Goal: Task Accomplishment & Management: Use online tool/utility

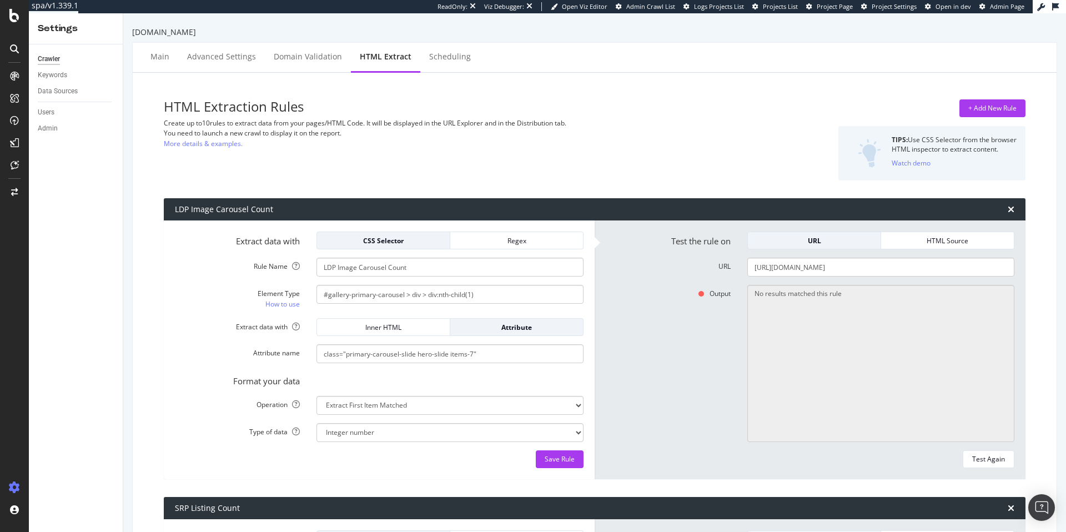
select select "i"
select select "list"
select select "exist"
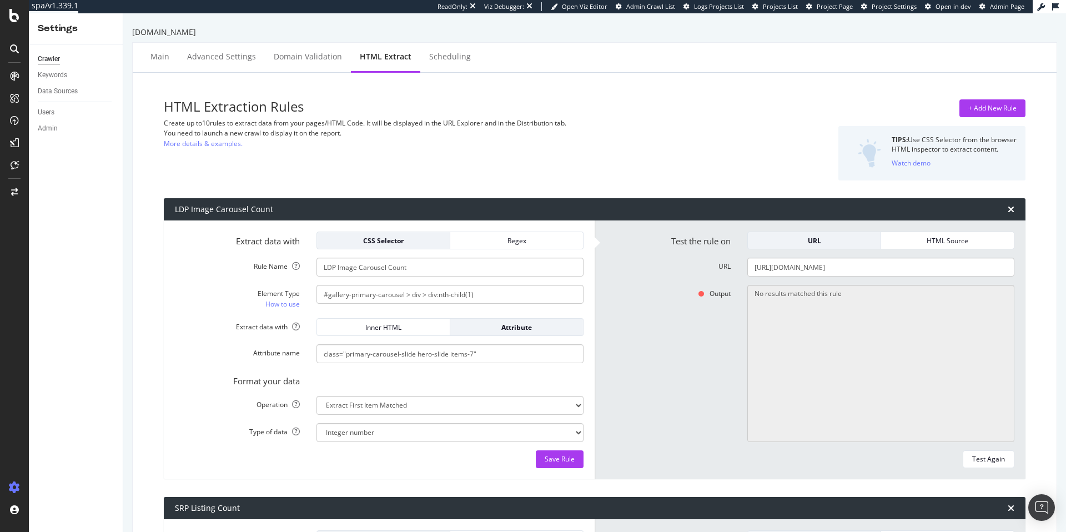
scroll to position [129, 0]
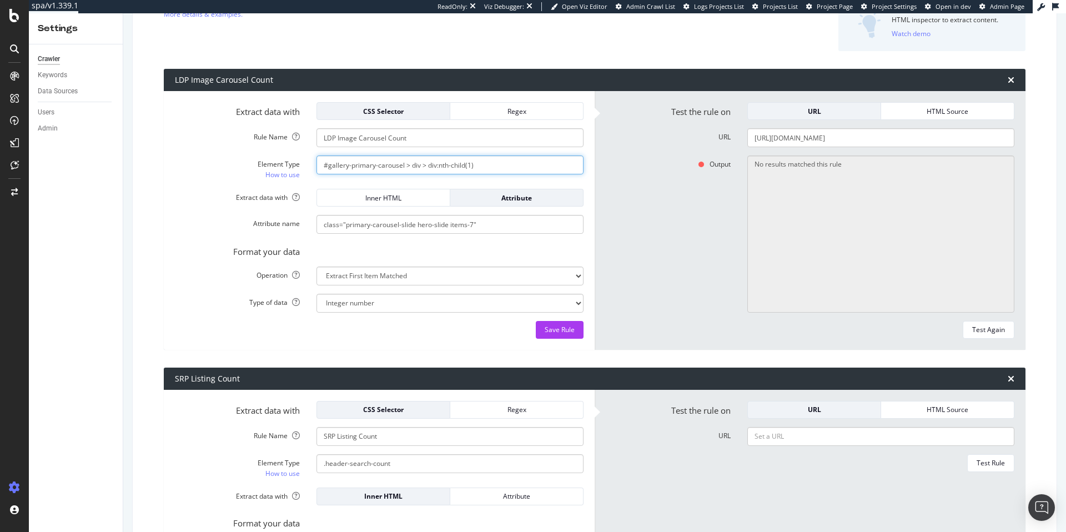
click at [506, 168] on input "#gallery-primary-carousel > div > div:nth-child(1)" at bounding box center [450, 164] width 267 height 19
drag, startPoint x: 471, startPoint y: 202, endPoint x: 411, endPoint y: 202, distance: 59.4
click at [470, 202] on div "Attribute" at bounding box center [516, 197] width 115 height 9
click at [411, 202] on div "Inner HTML" at bounding box center [383, 197] width 115 height 9
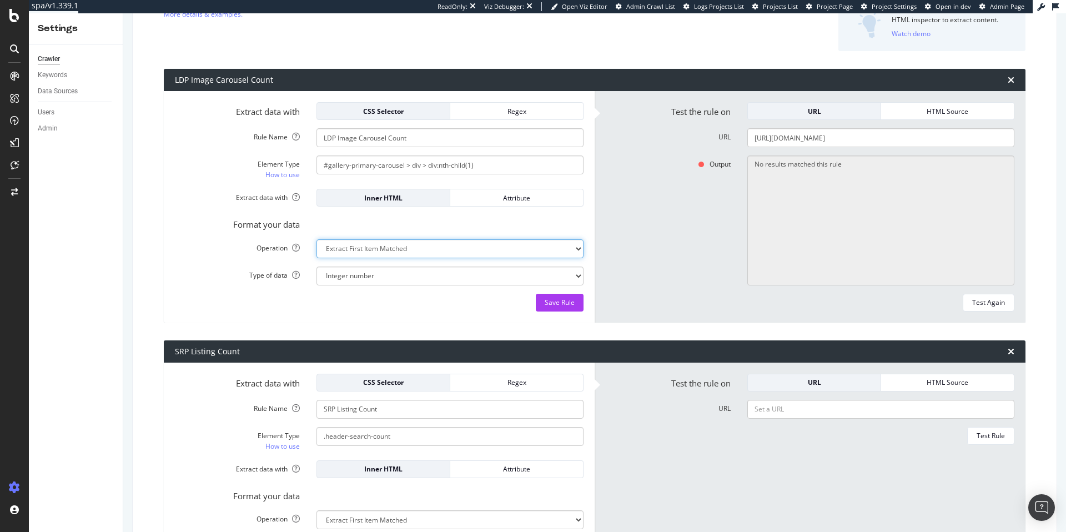
click at [448, 254] on select "Extract First Item Matched Extract First 3 Items Matched Count Number of Occure…" at bounding box center [450, 248] width 267 height 19
click at [317, 239] on select "Extract First Item Matched Extract First 3 Items Matched Count Number of Occure…" at bounding box center [450, 248] width 267 height 19
click at [429, 279] on select "Text Integer number Floating point number Date" at bounding box center [450, 276] width 267 height 19
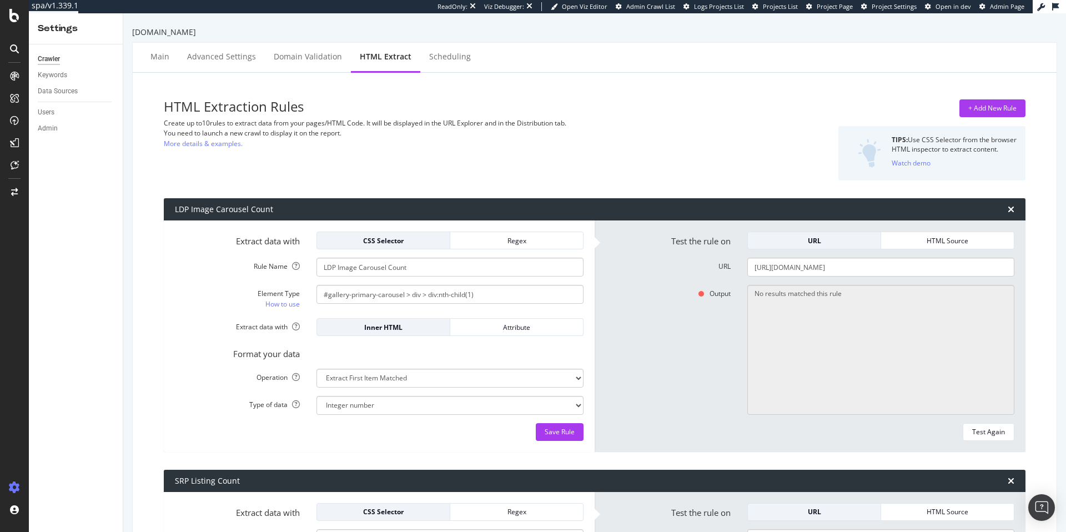
scroll to position [100, 0]
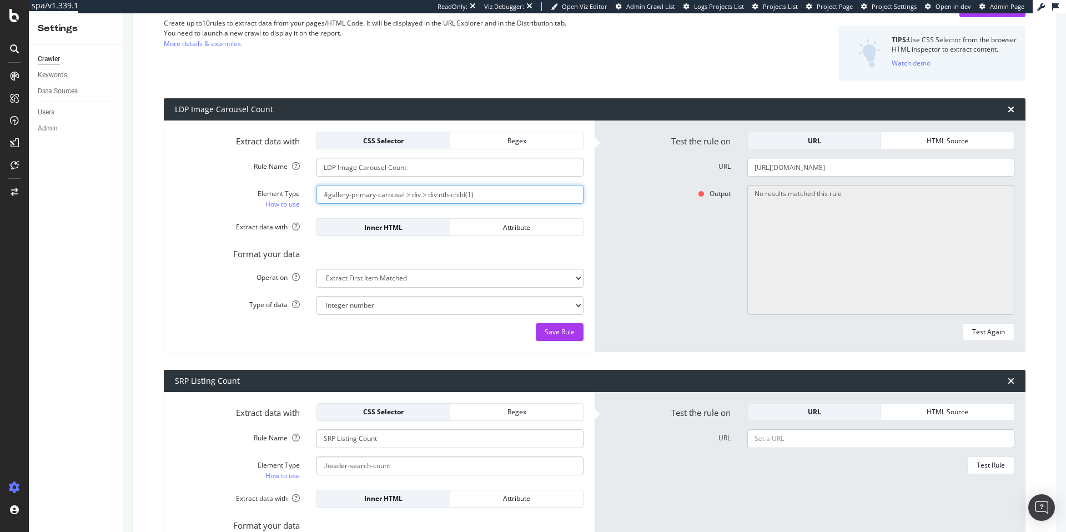
click at [492, 194] on input "#gallery-primary-carousel > div > div:nth-child(1)" at bounding box center [450, 194] width 267 height 19
click at [426, 280] on select "Extract First Item Matched Extract First 3 Items Matched Count Number of Occure…" at bounding box center [450, 278] width 267 height 19
click at [439, 283] on select "Extract First Item Matched Extract First 3 Items Matched Count Number of Occure…" at bounding box center [450, 278] width 267 height 19
click at [317, 269] on select "Extract First Item Matched Extract First 3 Items Matched Count Number of Occure…" at bounding box center [450, 278] width 267 height 19
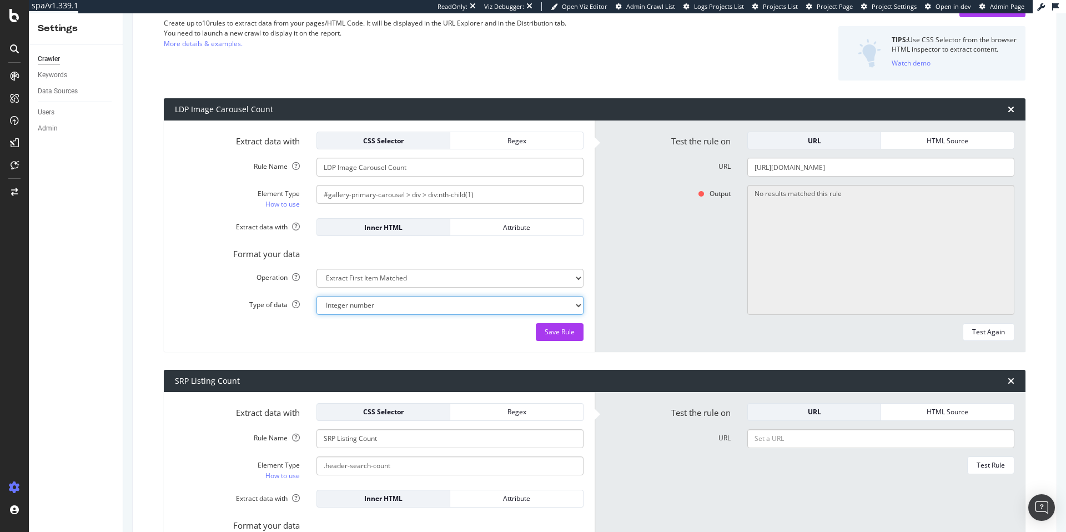
click at [433, 304] on select "Text Integer number Floating point number Date" at bounding box center [450, 305] width 267 height 19
click at [442, 277] on select "Extract First Item Matched Extract First 3 Items Matched Count Number of Occure…" at bounding box center [450, 278] width 267 height 19
select select "exist"
click at [317, 269] on select "Extract First Item Matched Extract First 3 Items Matched Count Number of Occure…" at bounding box center [450, 278] width 267 height 19
select select "b"
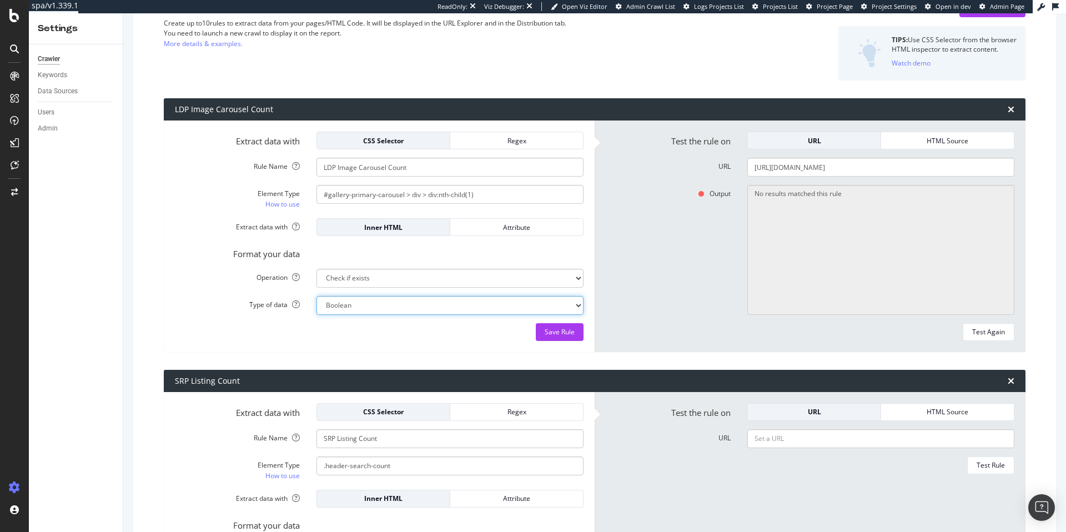
click at [429, 308] on select "Boolean" at bounding box center [450, 305] width 267 height 19
click at [359, 273] on select "Extract First Item Matched Extract First 3 Items Matched Count Number of Occure…" at bounding box center [450, 278] width 267 height 19
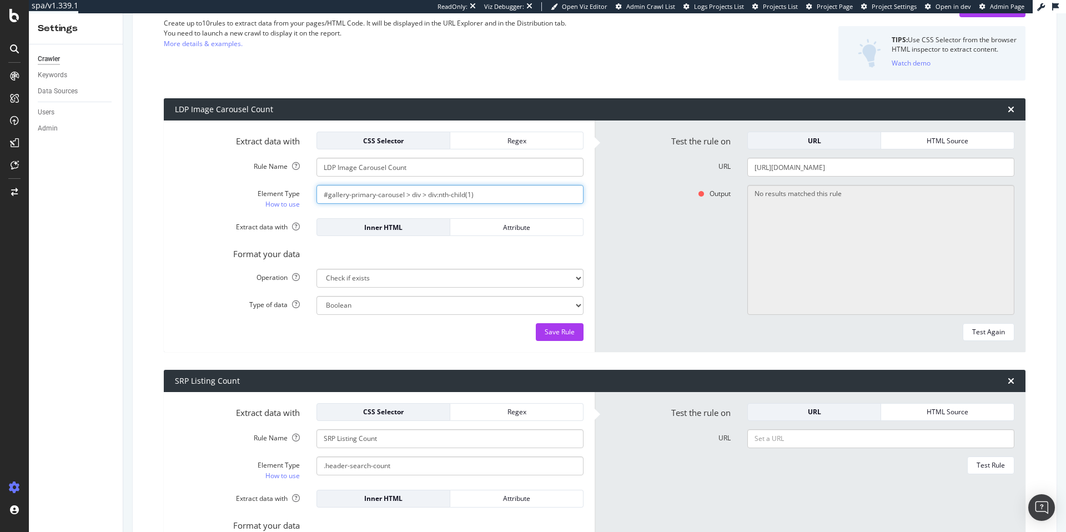
click at [496, 200] on input "#gallery-primary-carousel > div > div:nth-child(1)" at bounding box center [450, 194] width 267 height 19
click at [505, 200] on input "#gallery-primary-carousel > div > div:nth-child(1)" at bounding box center [450, 194] width 267 height 19
click at [420, 230] on div "Inner HTML" at bounding box center [383, 227] width 115 height 9
click at [458, 278] on select "Extract First Item Matched Extract First 3 Items Matched Count Number of Occure…" at bounding box center [450, 278] width 267 height 19
click at [527, 133] on div "Regex" at bounding box center [516, 141] width 115 height 16
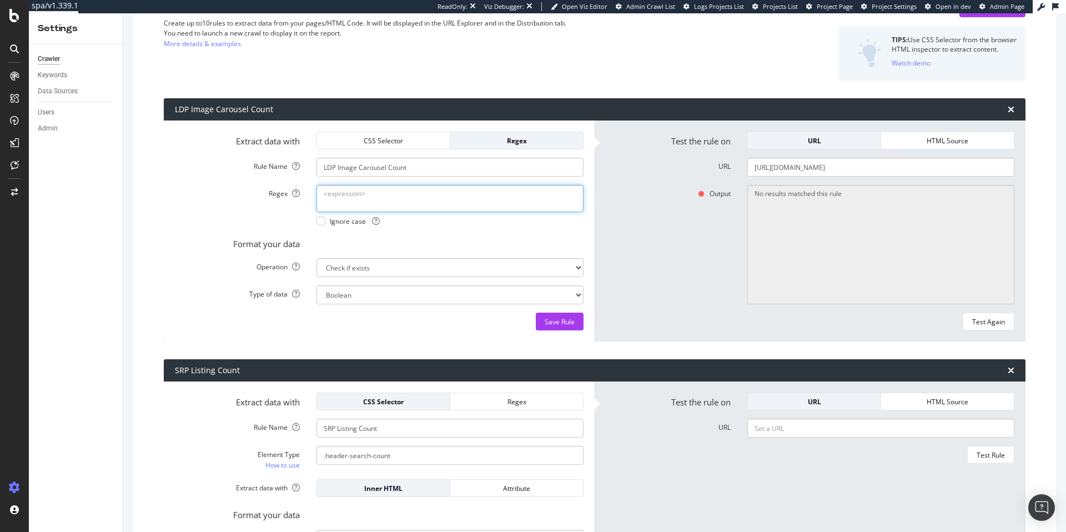
click at [386, 194] on textarea "Regex" at bounding box center [450, 198] width 267 height 27
click at [362, 270] on select "Extract First Item Matched Extract First 3 Items Matched Count Number of Occure…" at bounding box center [450, 267] width 267 height 19
select select "html.length"
click at [317, 258] on select "Extract First Item Matched Extract First 3 Items Matched Count Number of Occure…" at bounding box center [450, 267] width 267 height 19
select select "i"
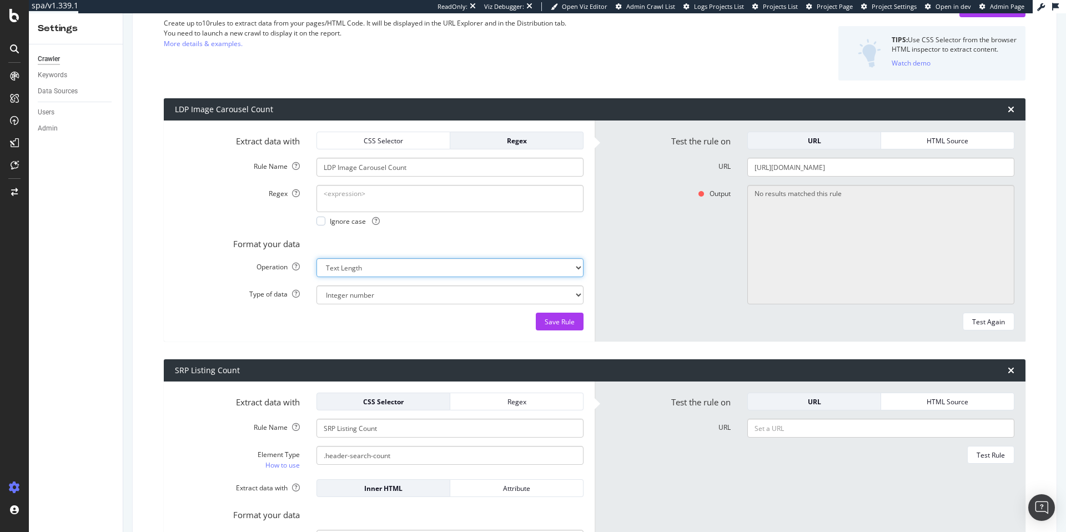
click at [363, 265] on select "Extract First Item Matched Extract First 3 Items Matched Count Number of Occure…" at bounding box center [450, 267] width 267 height 19
select select "first"
click at [317, 258] on select "Extract First Item Matched Extract First 3 Items Matched Count Number of Occure…" at bounding box center [450, 267] width 267 height 19
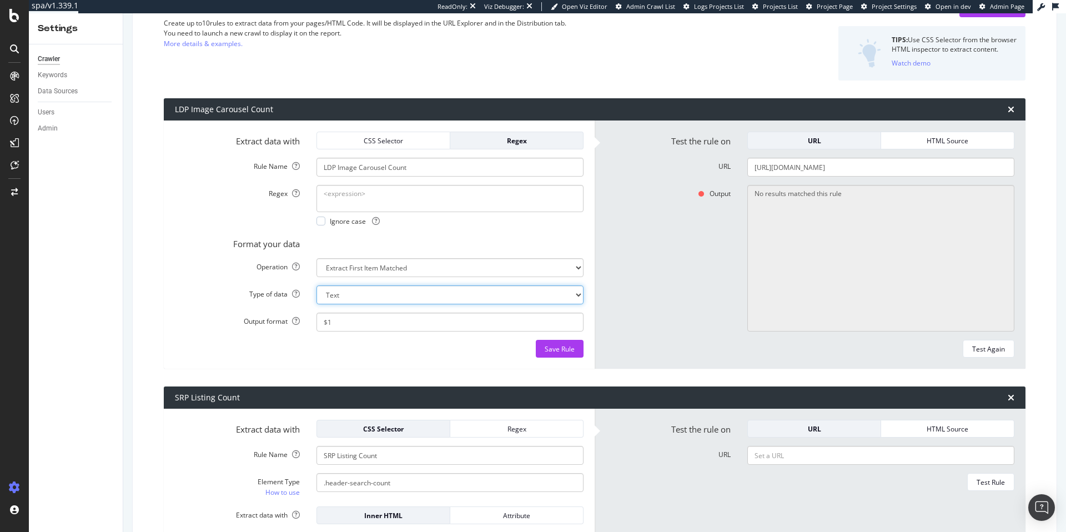
click at [366, 293] on select "Text Integer number Floating point number Date" at bounding box center [450, 294] width 267 height 19
select select "i"
click at [317, 285] on select "Text Integer number Floating point number Date" at bounding box center [450, 294] width 267 height 19
click at [366, 313] on input "$1" at bounding box center [450, 322] width 267 height 19
drag, startPoint x: 355, startPoint y: 318, endPoint x: 313, endPoint y: 325, distance: 42.2
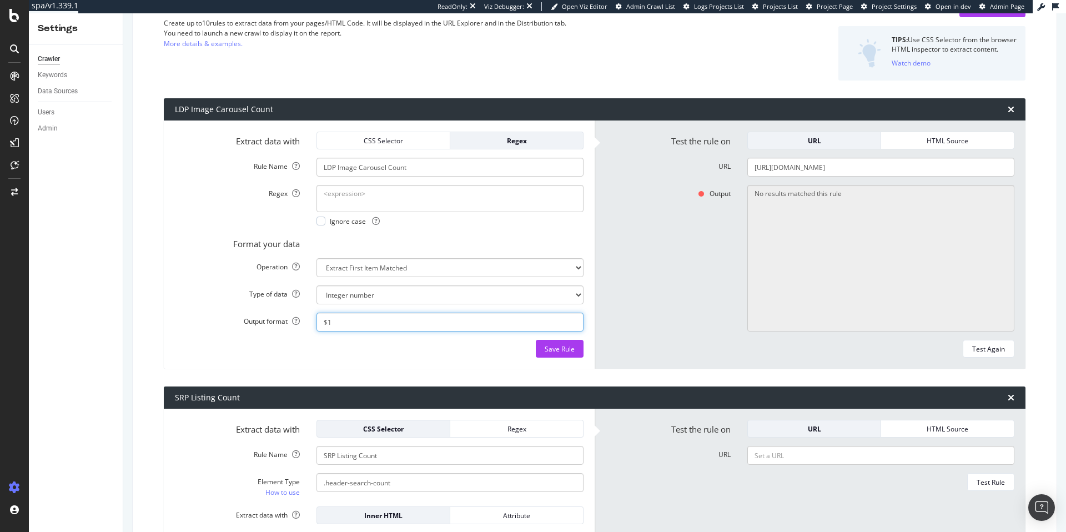
click at [313, 325] on div "$1" at bounding box center [450, 322] width 284 height 19
click at [408, 183] on form "Extract data with CSS Selector Regex Rule Name LDP Image Carousel Count Regex I…" at bounding box center [379, 245] width 409 height 226
click at [404, 195] on textarea "Regex" at bounding box center [450, 198] width 267 height 27
click at [412, 144] on div "CSS Selector" at bounding box center [383, 140] width 115 height 9
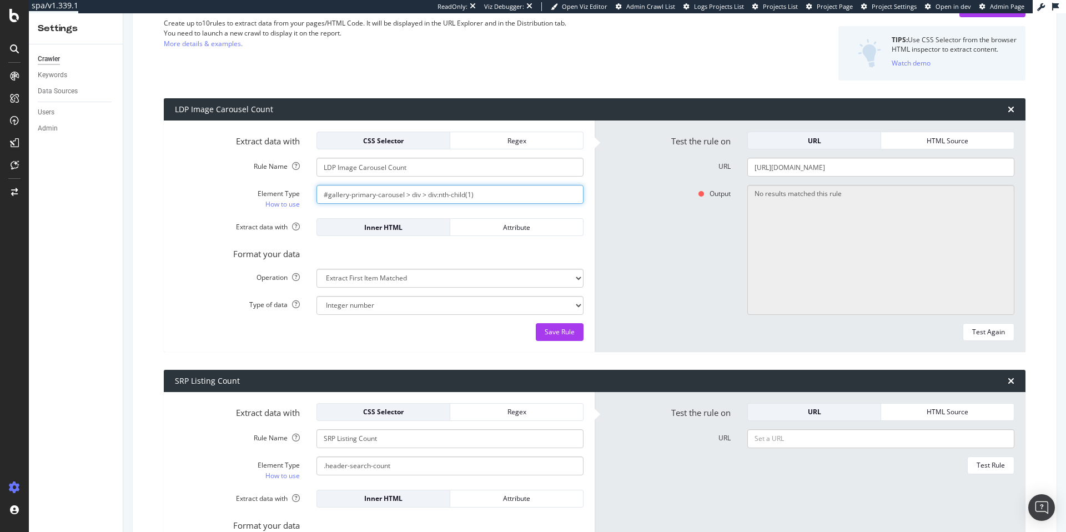
click at [488, 198] on input "#gallery-primary-carousel > div > div:nth-child(1)" at bounding box center [450, 194] width 267 height 19
click at [404, 230] on div "Inner HTML" at bounding box center [383, 227] width 115 height 9
click at [489, 229] on div "Attribute" at bounding box center [516, 227] width 115 height 9
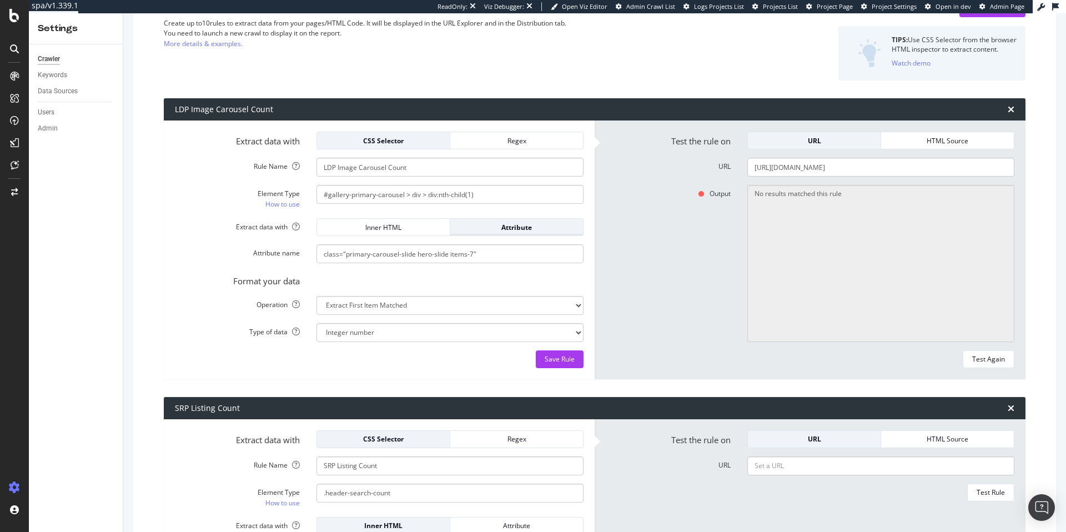
click at [524, 225] on div "Attribute" at bounding box center [516, 227] width 115 height 9
click at [509, 254] on input "class="primary-carousel-slide hero-slide items-7"" at bounding box center [450, 253] width 267 height 19
click at [444, 308] on select "Extract First Item Matched Extract First 3 Items Matched Count Number of Occure…" at bounding box center [450, 305] width 267 height 19
click at [317, 296] on select "Extract First Item Matched Extract First 3 Items Matched Count Number of Occure…" at bounding box center [450, 305] width 267 height 19
click at [409, 332] on select "Text Integer number Floating point number Date" at bounding box center [450, 332] width 267 height 19
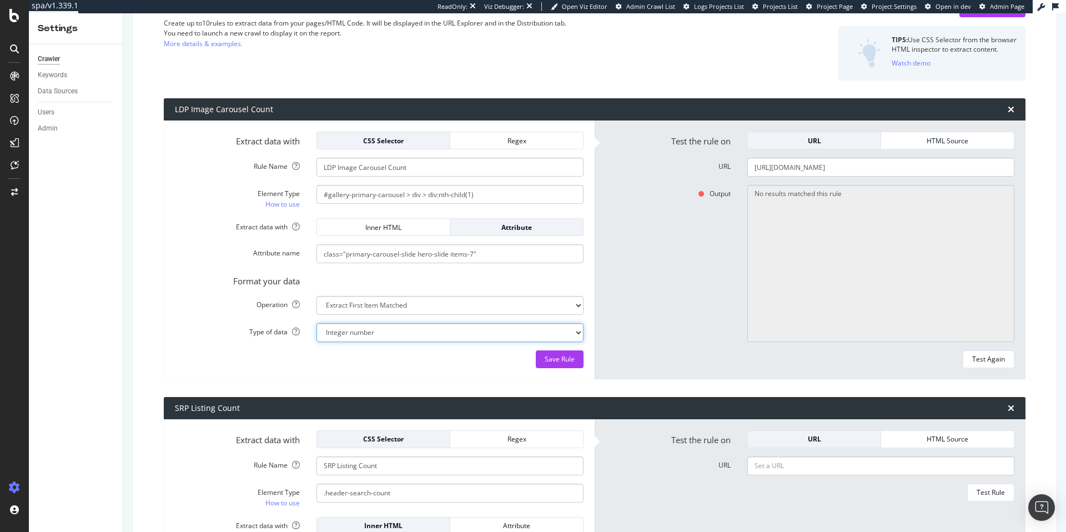
click at [317, 323] on select "Text Integer number Floating point number Date" at bounding box center [450, 332] width 267 height 19
click at [986, 356] on div "Test Again" at bounding box center [988, 358] width 33 height 9
click at [387, 197] on input "#gallery-primary-carousel > div > div:nth-child(1)" at bounding box center [450, 194] width 267 height 19
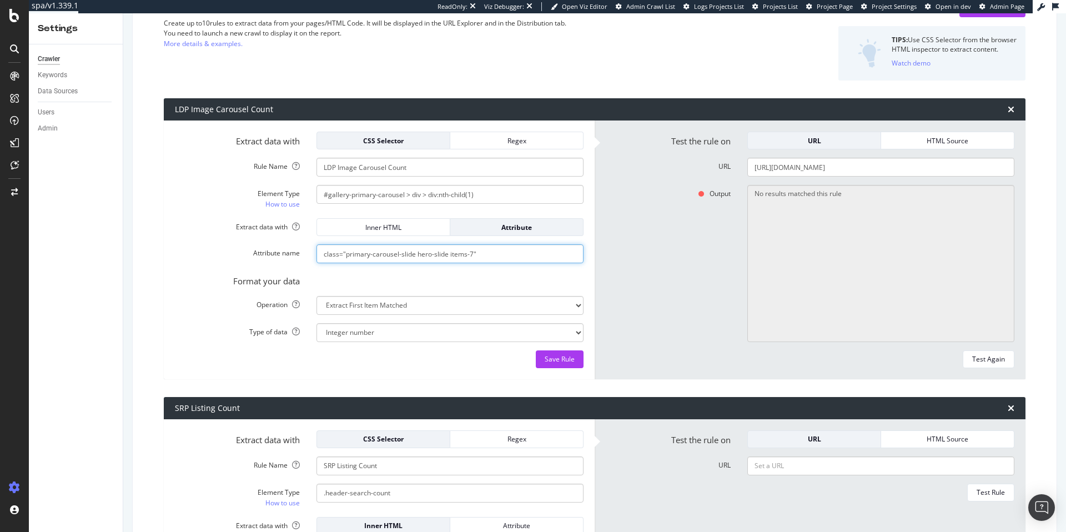
click at [371, 256] on input "class="primary-carousel-slide hero-slide items-7"" at bounding box center [450, 253] width 267 height 19
click at [372, 354] on div "Save Rule" at bounding box center [379, 359] width 409 height 18
click at [371, 333] on select "Text Integer number Floating point number Date" at bounding box center [450, 332] width 267 height 19
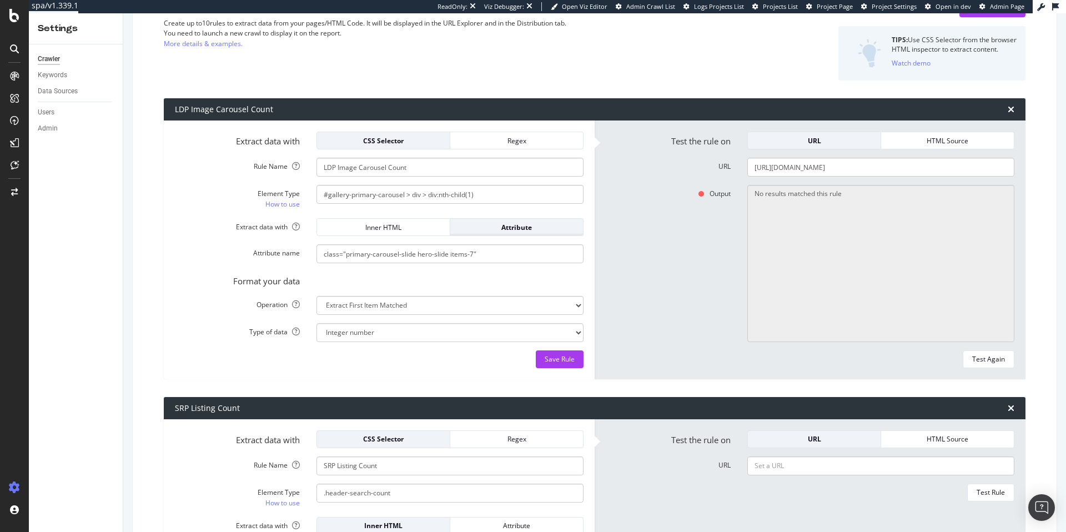
click at [476, 223] on div "Attribute" at bounding box center [516, 227] width 115 height 9
click at [984, 360] on div "Test Again" at bounding box center [988, 358] width 33 height 9
click at [499, 254] on input "class="primary-carousel-slide hero-slide items-7"" at bounding box center [450, 253] width 267 height 19
click at [415, 306] on select "Extract First Item Matched Extract First 3 Items Matched Count Number of Occure…" at bounding box center [450, 305] width 267 height 19
click at [317, 296] on select "Extract First Item Matched Extract First 3 Items Matched Count Number of Occure…" at bounding box center [450, 305] width 267 height 19
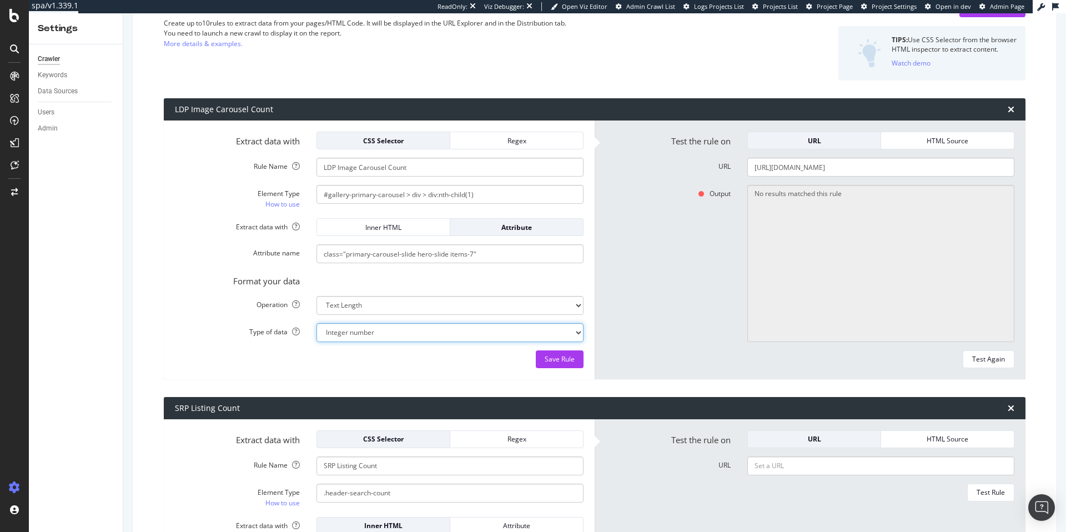
click at [405, 337] on select "Integer number" at bounding box center [450, 332] width 267 height 19
click at [987, 363] on div "Test Again" at bounding box center [988, 358] width 33 height 9
click at [478, 333] on select "Integer number" at bounding box center [450, 332] width 267 height 19
click at [317, 323] on select "Integer number" at bounding box center [450, 332] width 267 height 19
click at [454, 349] on form "Extract data with CSS Selector Regex Rule Name LDP Image Carousel Count Element…" at bounding box center [379, 250] width 409 height 237
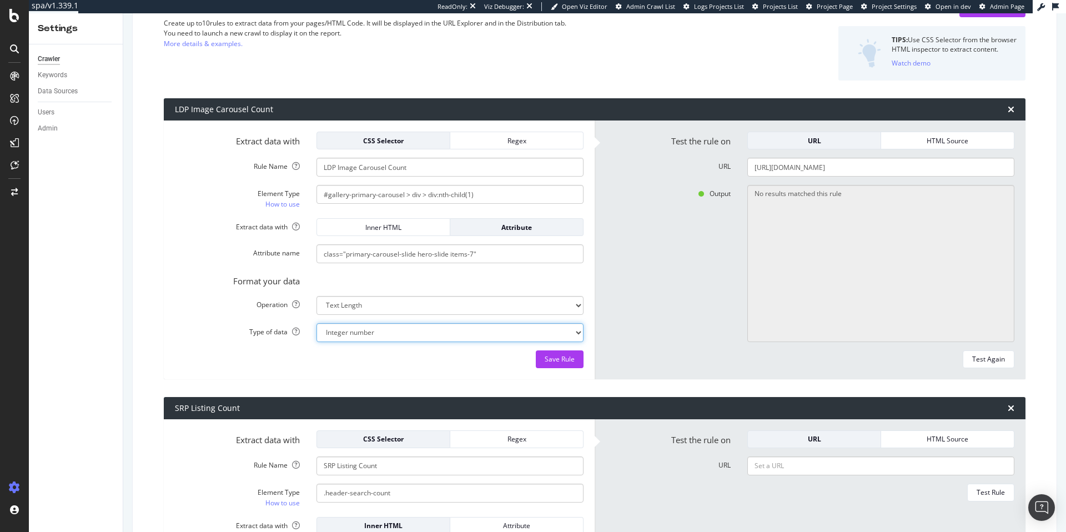
click at [456, 335] on select "Integer number" at bounding box center [450, 332] width 267 height 19
click at [464, 304] on select "Extract First Item Matched Extract First 3 Items Matched Count Number of Occure…" at bounding box center [450, 305] width 267 height 19
select select "count"
click at [317, 296] on select "Extract First Item Matched Extract First 3 Items Matched Count Number of Occure…" at bounding box center [450, 305] width 267 height 19
click at [429, 344] on form "Extract data with CSS Selector Regex Rule Name LDP Image Carousel Count Element…" at bounding box center [379, 250] width 409 height 237
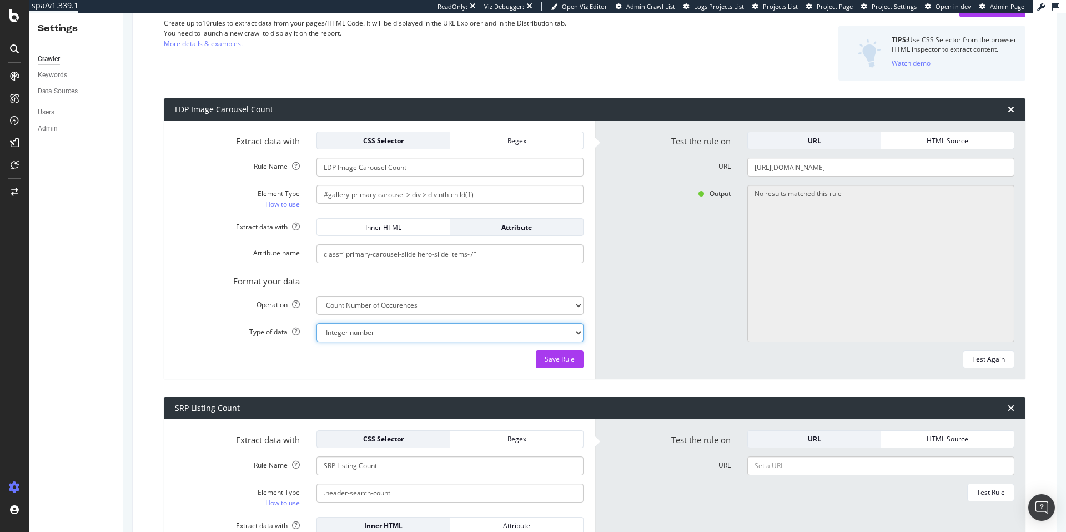
click at [429, 337] on select "Integer number" at bounding box center [450, 332] width 267 height 19
click at [985, 369] on div "Test the rule on URL HTML Source URL [URL][DOMAIN_NAME] Output -1 Test Again" at bounding box center [810, 249] width 431 height 259
click at [982, 360] on div "Test Again" at bounding box center [988, 358] width 33 height 9
click at [925, 141] on div "HTML Source" at bounding box center [947, 140] width 115 height 9
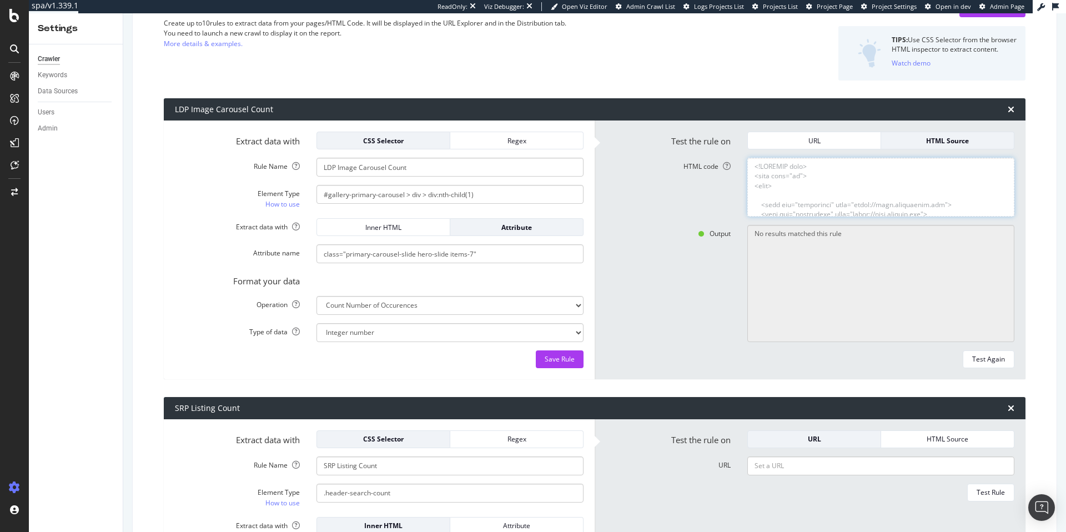
click at [882, 170] on textarea "HTML code" at bounding box center [880, 187] width 267 height 59
click at [773, 181] on textarea "HTML code" at bounding box center [880, 187] width 267 height 59
paste textarea "<!DOCTYPE html> <html lang="en"> <head> <link rel="preconnect" href="[URL][DOMA…"
paste textarea
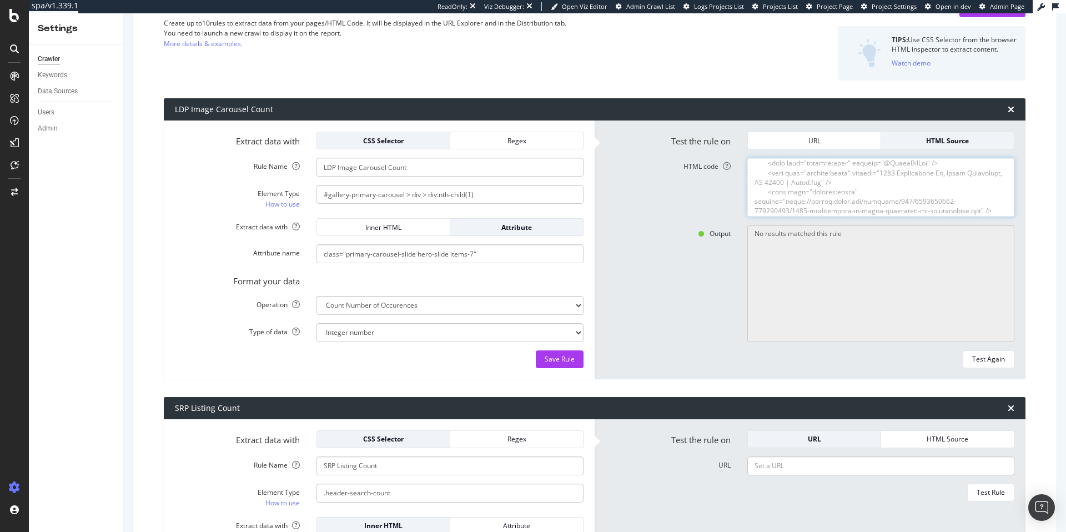
type textarea "<!DOCTYPE html> <html lang="en"> <head> <link rel="preconnect" href="[URL][DOMA…"
click at [980, 360] on div "Test Again" at bounding box center [988, 358] width 33 height 9
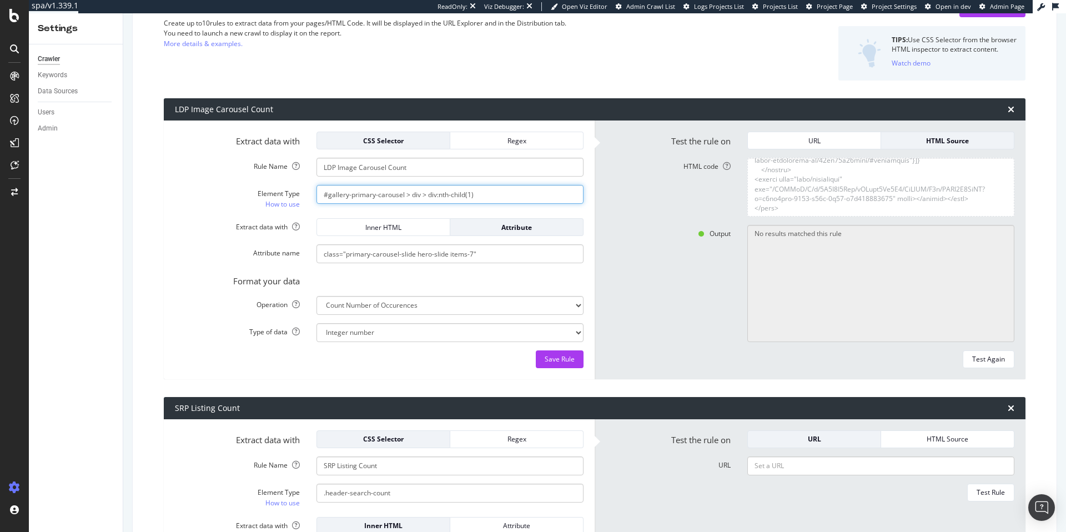
click at [473, 193] on input "#gallery-primary-carousel > div > div:nth-child(1)" at bounding box center [450, 194] width 267 height 19
click at [462, 200] on input "#gallery-primary-carousel > div > div:nth-child(1)" at bounding box center [450, 194] width 267 height 19
paste input "text"
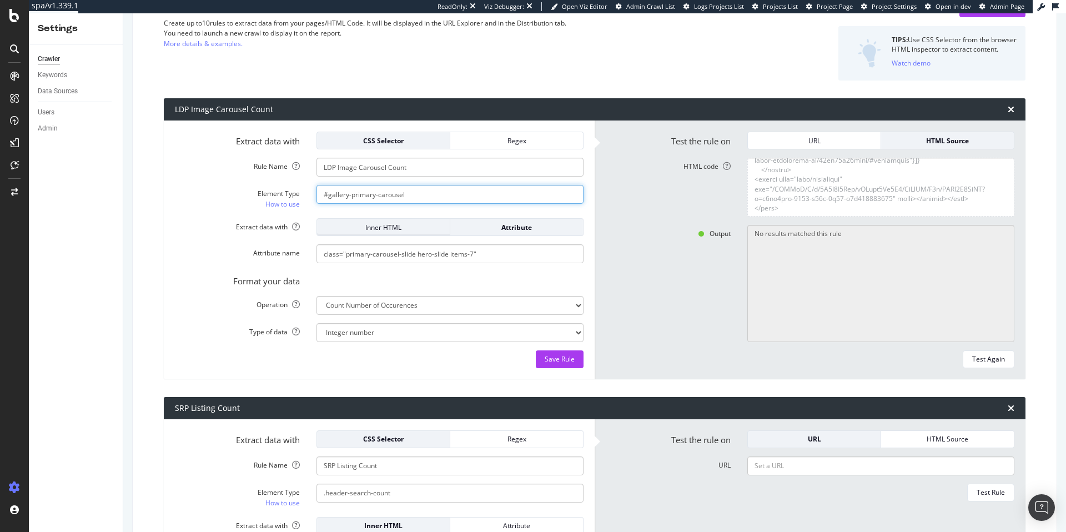
type input "#gallery-primary-carousel"
click at [418, 228] on div "Inner HTML" at bounding box center [383, 227] width 115 height 9
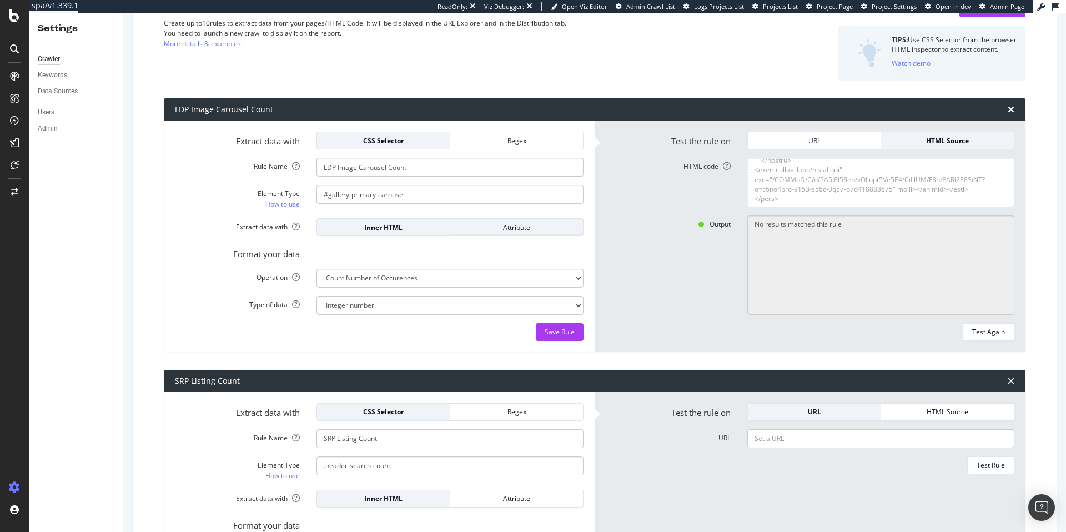
click at [475, 225] on div "Attribute" at bounding box center [516, 227] width 115 height 9
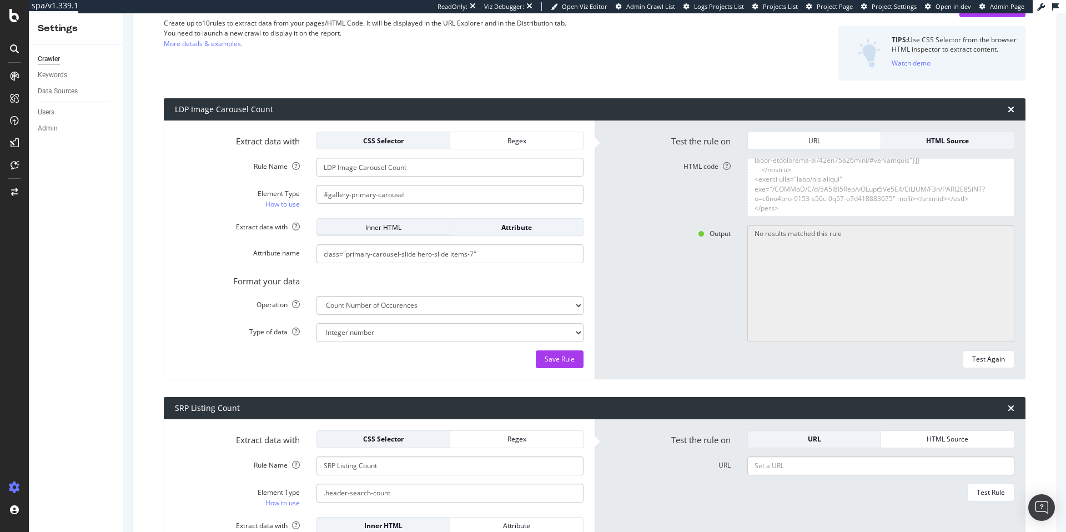
click at [398, 223] on div "Inner HTML" at bounding box center [383, 227] width 115 height 9
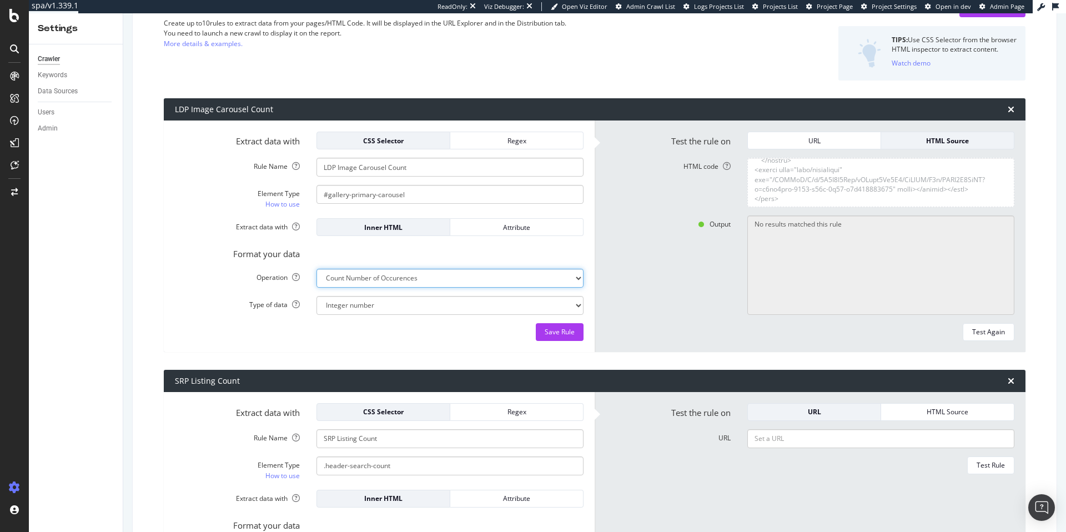
click at [434, 282] on select "Extract First Item Matched Extract First 3 Items Matched Count Number of Occure…" at bounding box center [450, 278] width 267 height 19
click at [317, 269] on select "Extract First Item Matched Extract First 3 Items Matched Count Number of Occure…" at bounding box center [450, 278] width 267 height 19
click at [982, 334] on div "Test Again" at bounding box center [988, 331] width 33 height 9
click at [826, 133] on div "URL" at bounding box center [814, 141] width 115 height 16
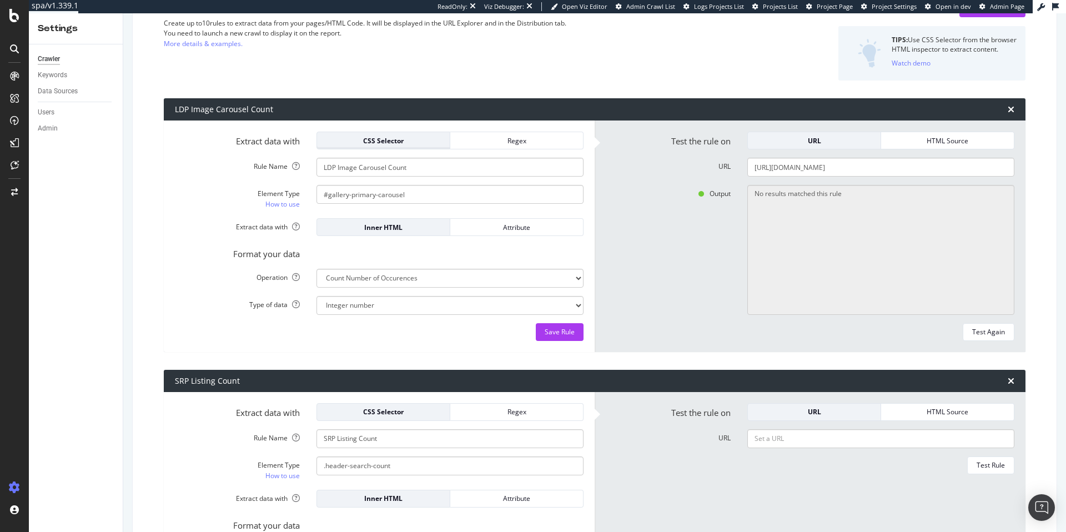
click at [363, 138] on div "CSS Selector" at bounding box center [383, 140] width 115 height 9
click at [504, 140] on div "Regex" at bounding box center [516, 140] width 115 height 9
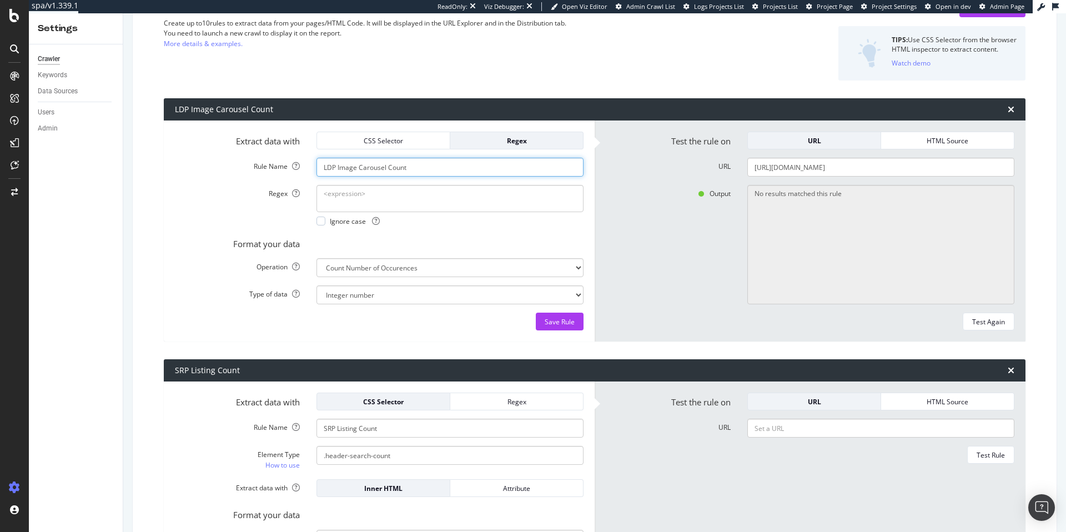
click at [438, 167] on input "LDP Image Carousel Count" at bounding box center [450, 167] width 267 height 19
click at [428, 204] on textarea "Regex" at bounding box center [450, 198] width 267 height 27
click at [446, 187] on textarea "Regex" at bounding box center [450, 198] width 267 height 27
click at [407, 192] on textarea "Regex" at bounding box center [450, 198] width 267 height 27
paste textarea "data-totalimgs="(\d+)""
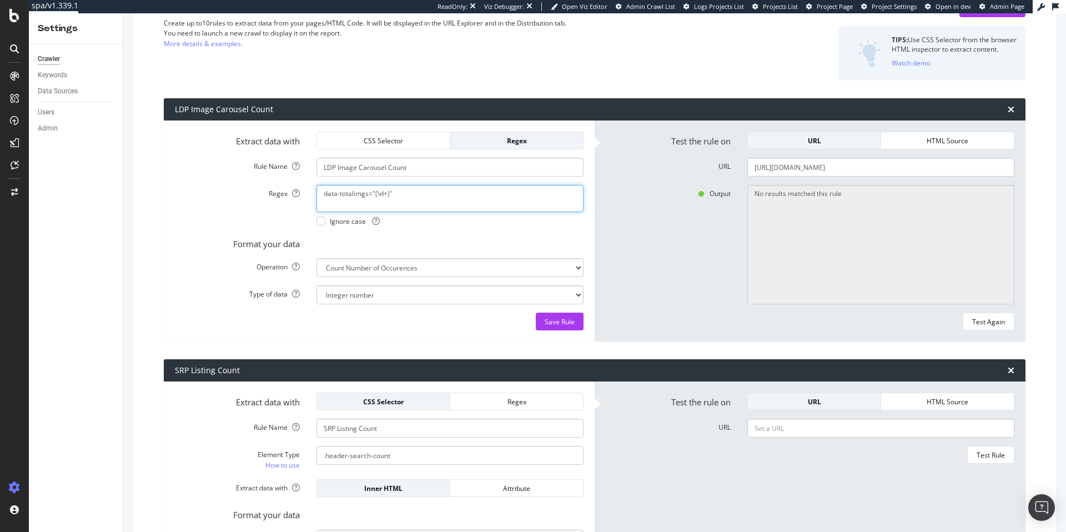
type textarea "data-totalimgs="(\d+)""
click at [385, 270] on select "Extract First Item Matched Extract First 3 Items Matched Count Number of Occure…" at bounding box center [450, 267] width 267 height 19
click at [371, 270] on select "Extract First Item Matched Extract First 3 Items Matched Count Number of Occure…" at bounding box center [450, 267] width 267 height 19
select select "first"
click at [317, 258] on select "Extract First Item Matched Extract First 3 Items Matched Count Number of Occure…" at bounding box center [450, 267] width 267 height 19
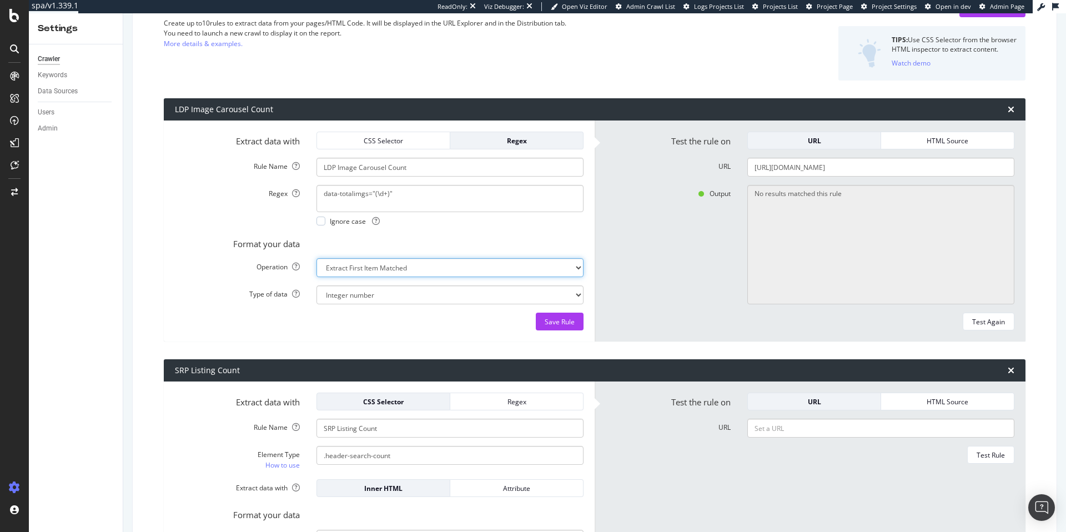
select select "s"
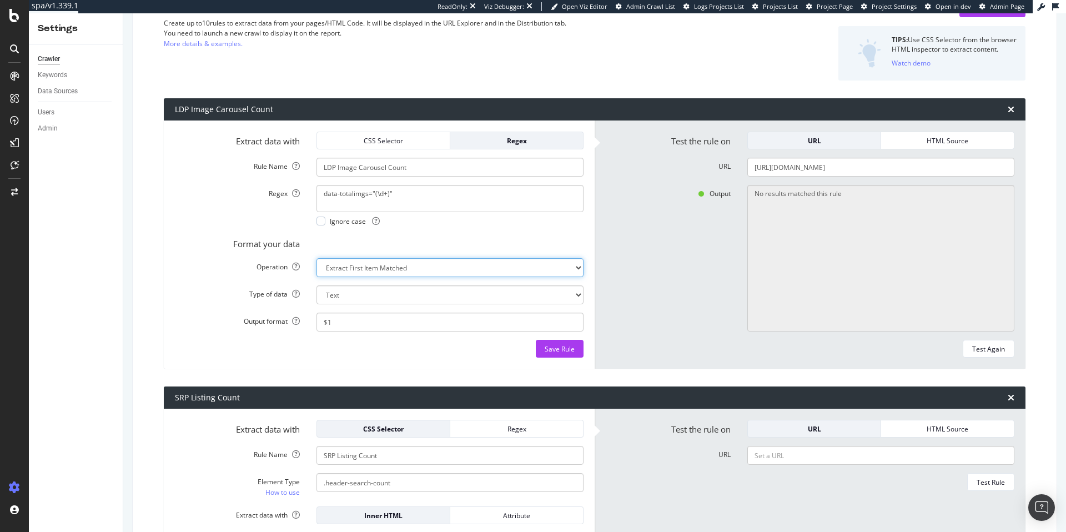
click at [457, 258] on select "Extract First Item Matched Extract First 3 Items Matched Count Number of Occure…" at bounding box center [450, 267] width 267 height 19
select select "html.length"
click at [317, 258] on select "Extract First Item Matched Extract First 3 Items Matched Count Number of Occure…" at bounding box center [450, 267] width 267 height 19
select select "i"
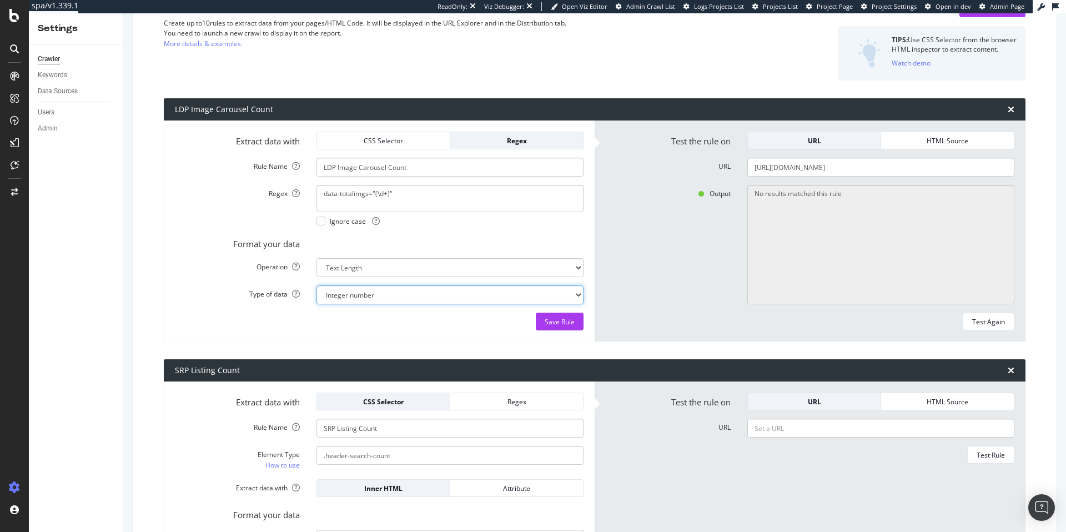
click at [408, 294] on select "Integer number" at bounding box center [450, 294] width 267 height 19
click at [426, 264] on select "Extract First Item Matched Extract First 3 Items Matched Count Number of Occure…" at bounding box center [450, 267] width 267 height 19
select select "first"
click at [317, 258] on select "Extract First Item Matched Extract First 3 Items Matched Count Number of Occure…" at bounding box center [450, 267] width 267 height 19
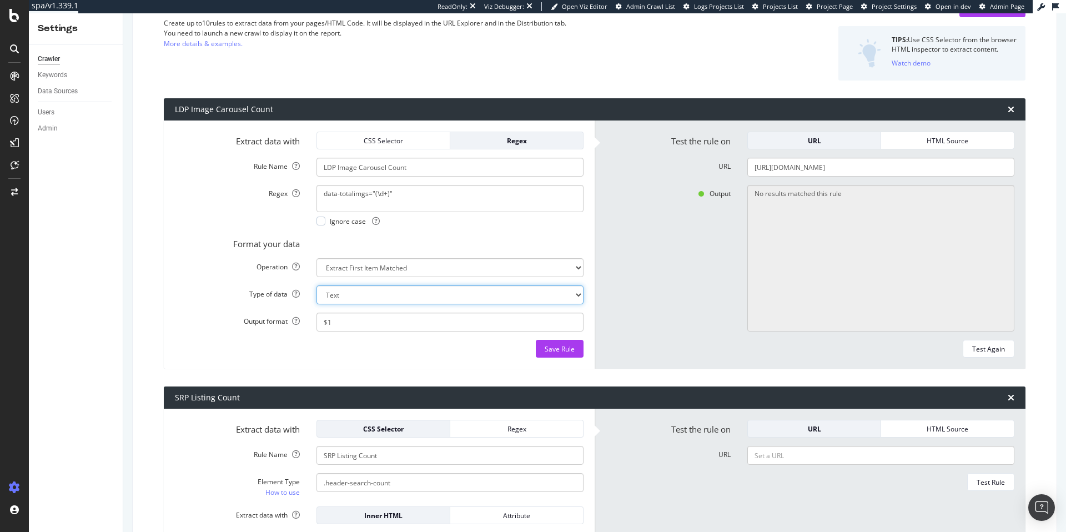
click at [357, 294] on select "Text Integer number Floating point number Date" at bounding box center [450, 294] width 267 height 19
click at [317, 285] on select "Text Integer number Floating point number Date" at bounding box center [450, 294] width 267 height 19
drag, startPoint x: 350, startPoint y: 325, endPoint x: 315, endPoint y: 325, distance: 35.5
click at [317, 325] on input "$1" at bounding box center [450, 322] width 267 height 19
click at [979, 352] on div "Test Again" at bounding box center [988, 348] width 33 height 9
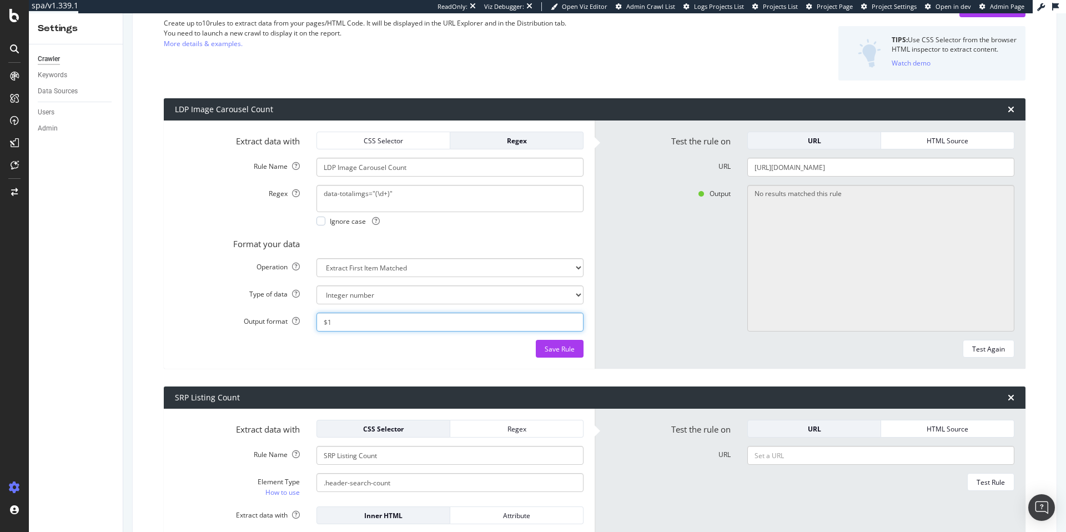
click at [370, 328] on input "$1" at bounding box center [450, 322] width 267 height 19
click at [419, 299] on select "Text Integer number Floating point number Date" at bounding box center [450, 294] width 267 height 19
click at [419, 295] on select "Text Integer number Floating point number Date" at bounding box center [450, 294] width 267 height 19
click at [405, 305] on form "Extract data with CSS Selector Regex Rule Name LDP Image Carousel Count Regex d…" at bounding box center [379, 245] width 409 height 226
click at [405, 298] on select "Text Integer number Floating point number Date" at bounding box center [450, 294] width 267 height 19
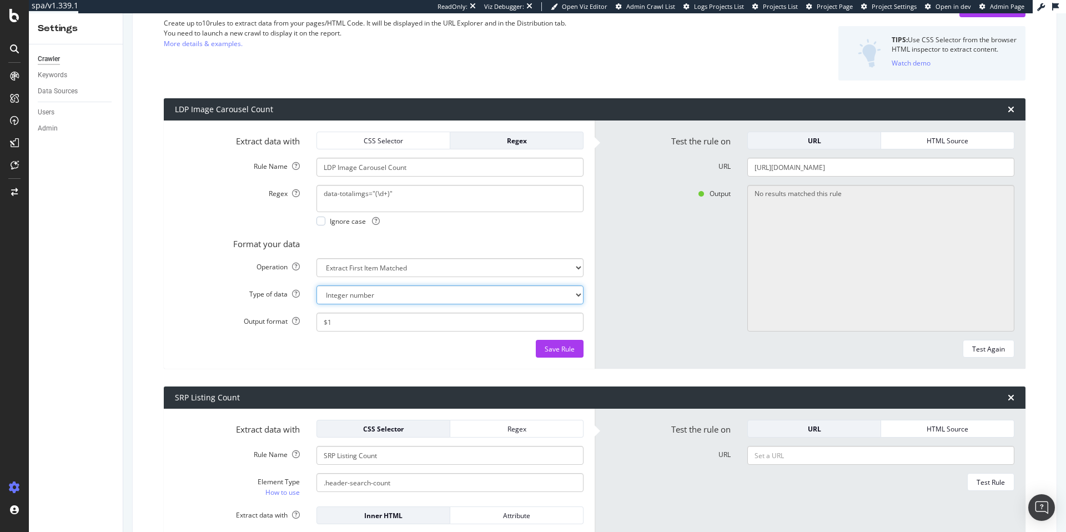
select select "s"
click at [317, 285] on select "Text Integer number Floating point number Date" at bounding box center [450, 294] width 267 height 19
click at [561, 348] on div "Save Rule" at bounding box center [560, 348] width 30 height 9
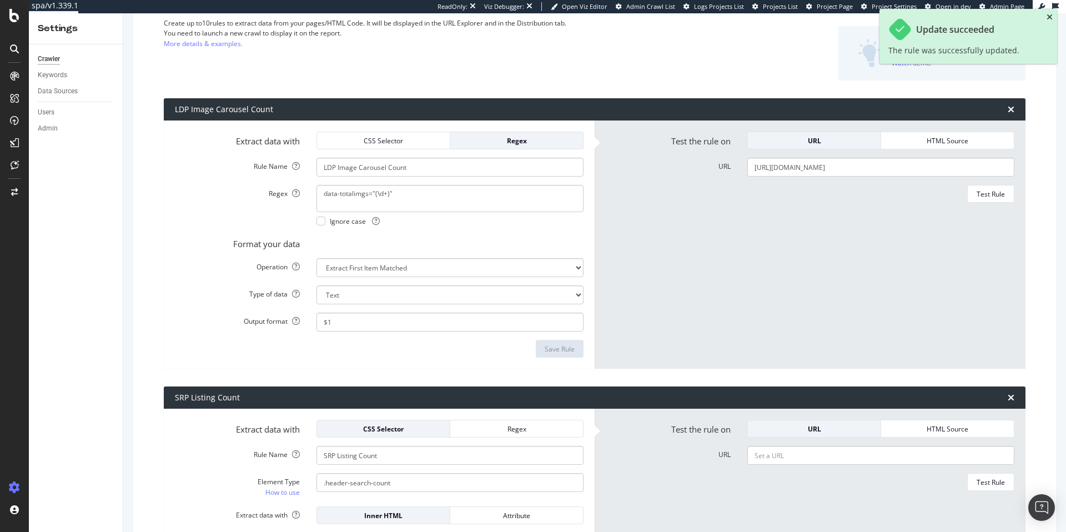
click at [1051, 17] on icon "close toast" at bounding box center [1050, 17] width 6 height 8
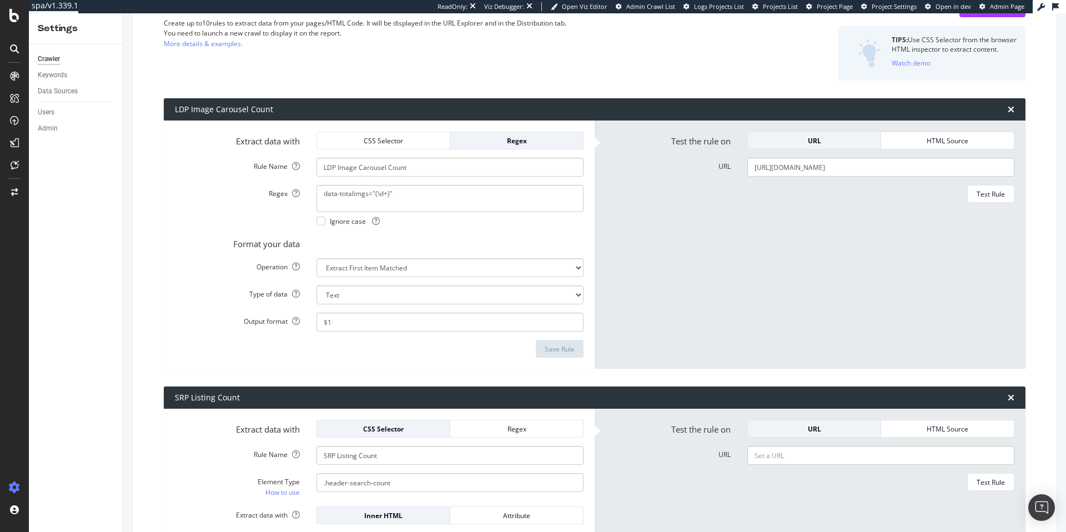
click at [1039, 9] on icon at bounding box center [1041, 7] width 8 height 8
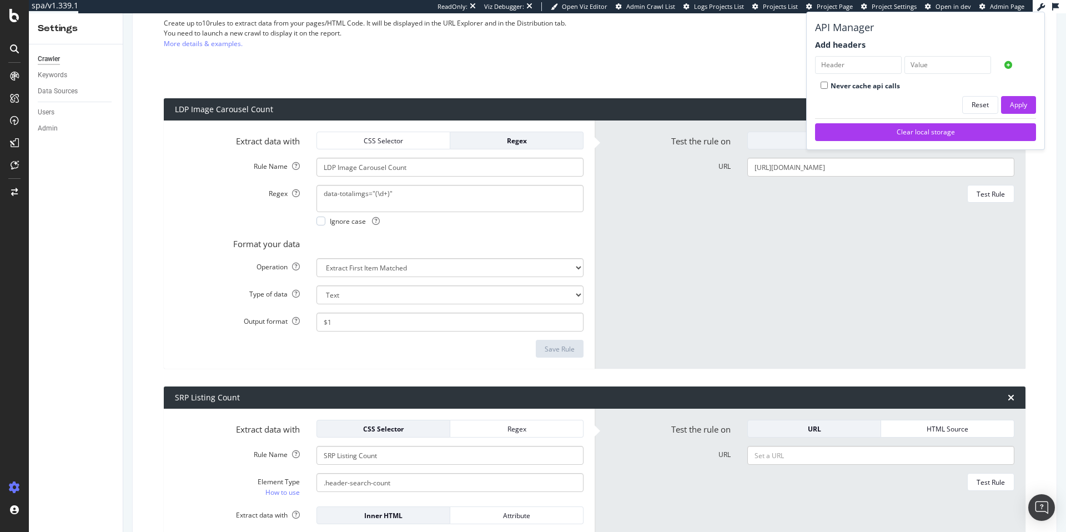
click at [710, 46] on div "HTML Extraction Rules Create up to 10 rules to extract data from your pages/HTM…" at bounding box center [448, 39] width 569 height 81
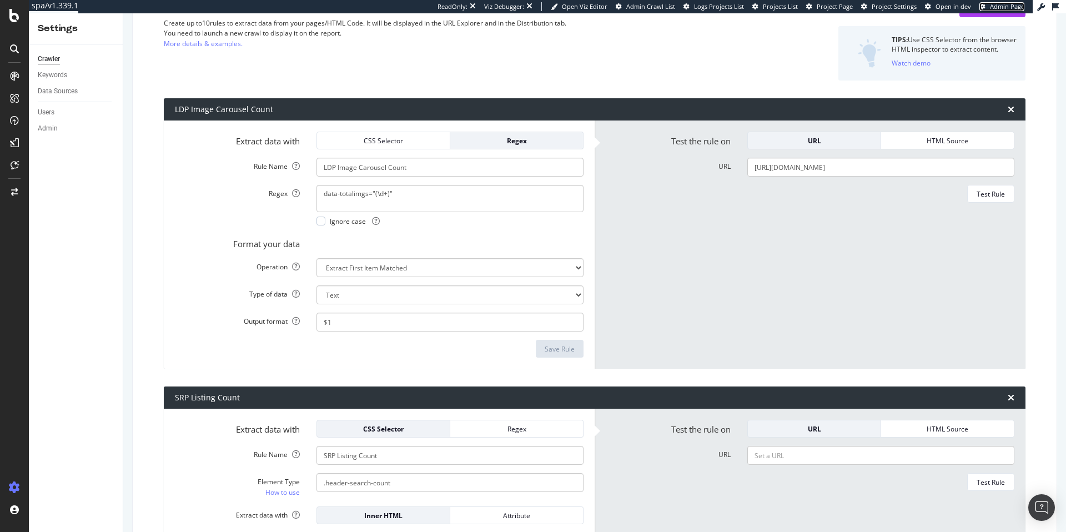
click at [984, 9] on icon at bounding box center [982, 7] width 6 height 6
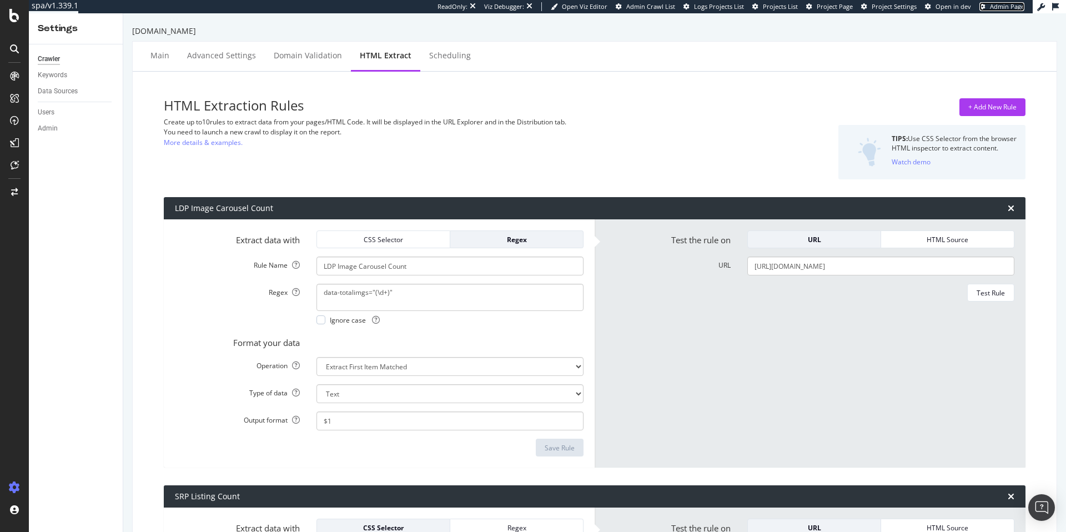
scroll to position [0, 0]
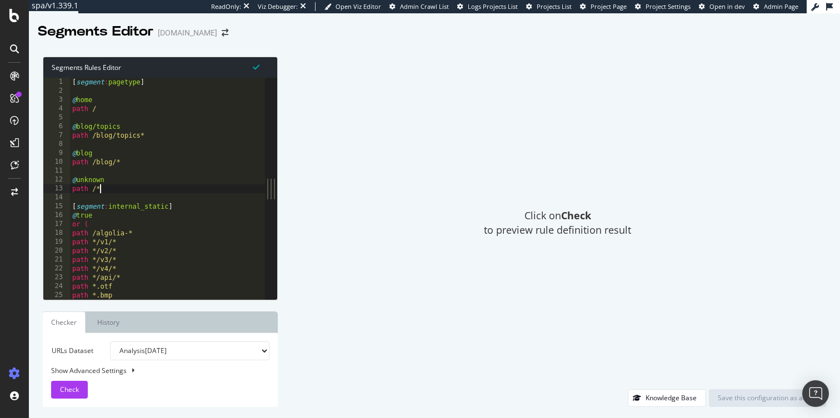
click at [153, 193] on div "[ segment : pagetype ] @ home path / @ blog/topics path /blog/topics* @ blog pa…" at bounding box center [167, 197] width 195 height 239
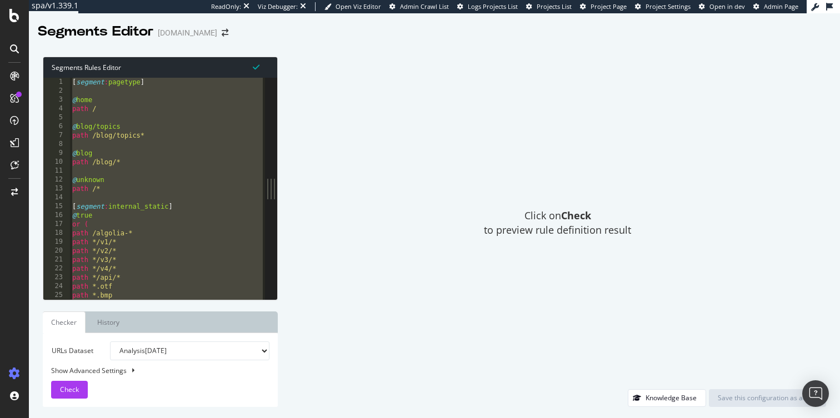
paste textarea "Cursor at row 75"
type textarea ")"
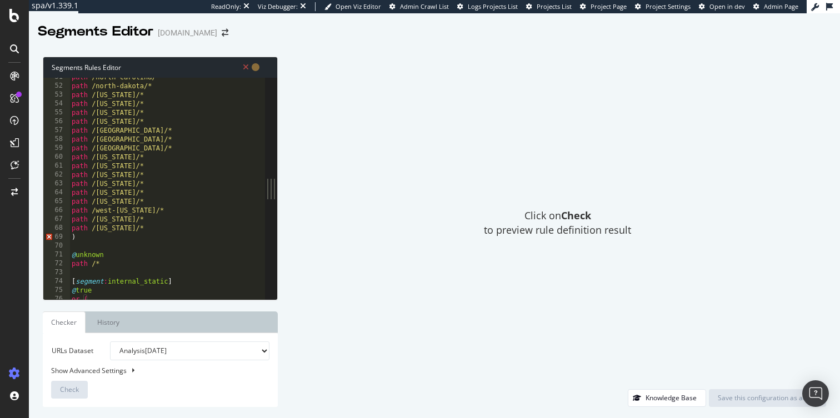
scroll to position [468, 0]
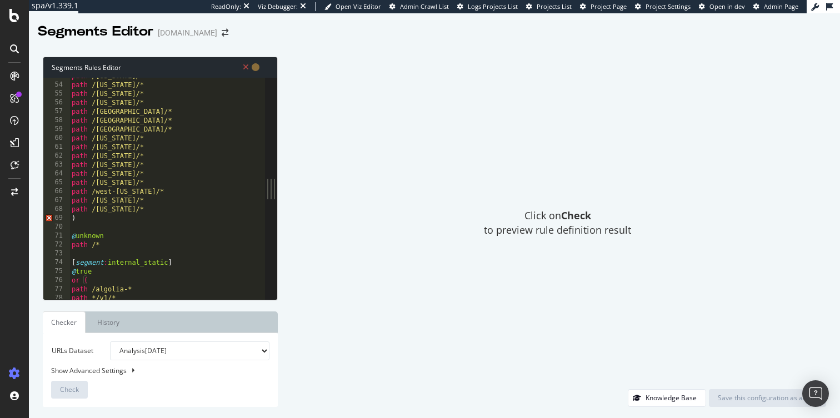
click at [99, 219] on div "path /ohio/* path /oklahoma/* path /oregon/* path /pennsylvania/* path /rhode-i…" at bounding box center [166, 191] width 195 height 239
click at [354, 149] on div "Click on Check to preview rule definition result" at bounding box center [557, 223] width 537 height 333
click at [370, 196] on div "Click on Check to preview rule definition result" at bounding box center [557, 223] width 537 height 333
click at [173, 396] on div "URLs Dataset Analysis 2025 Oct. 10th Or paste a list of URLs Show Advanced Sett…" at bounding box center [160, 369] width 218 height 57
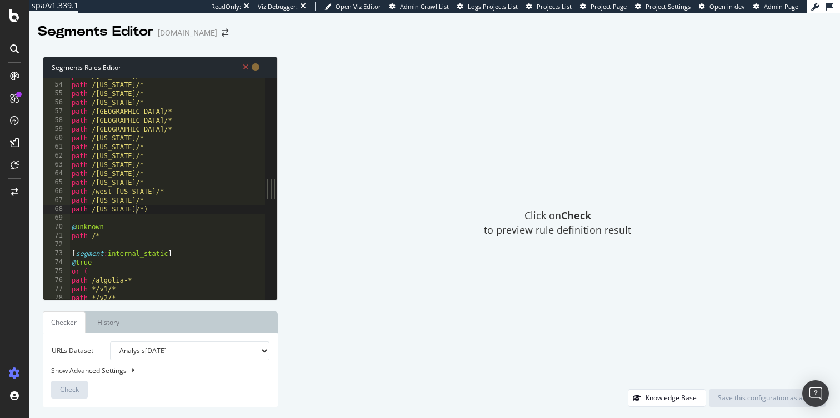
click at [218, 168] on div "path /ohio/* path /oklahoma/* path /oregon/* path /pennsylvania/* path /rhode-i…" at bounding box center [166, 191] width 195 height 239
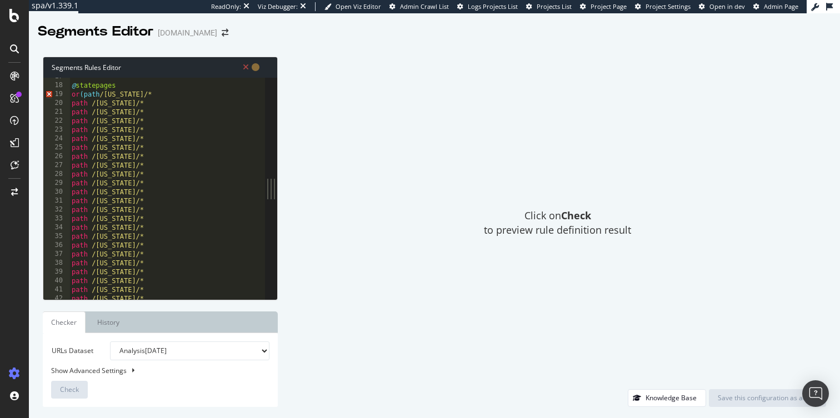
scroll to position [0, 0]
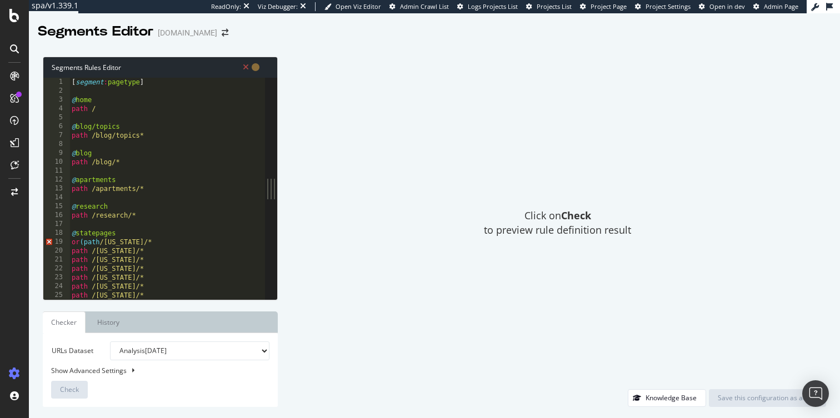
click at [132, 237] on div "[ segment : pagetype ] @ home path / @ blog/topics path /blog/topics* @ blog pa…" at bounding box center [166, 197] width 195 height 239
type textarea "@statepages"
click at [90, 245] on div "[ segment : pagetype ] @ home path / @ blog/topics path /blog/topics* @ blog pa…" at bounding box center [166, 197] width 195 height 239
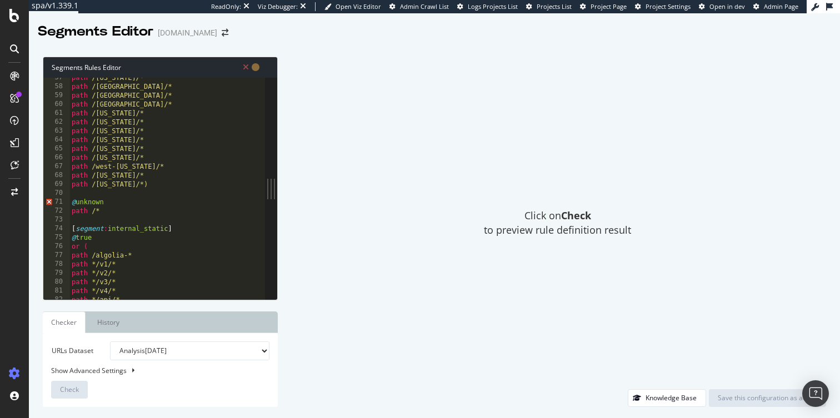
scroll to position [502, 0]
click at [118, 207] on div "path /pennsylvania/* path /rhode-island/* path /south-carolina/* path /south-da…" at bounding box center [166, 192] width 195 height 239
click at [152, 204] on div "path /pennsylvania/* path /rhode-island/* path /south-carolina/* path /south-da…" at bounding box center [166, 192] width 195 height 239
type textarea "@unknown"
click at [120, 218] on div "path /pennsylvania/* path /rhode-island/* path /south-carolina/* path /south-da…" at bounding box center [166, 192] width 195 height 239
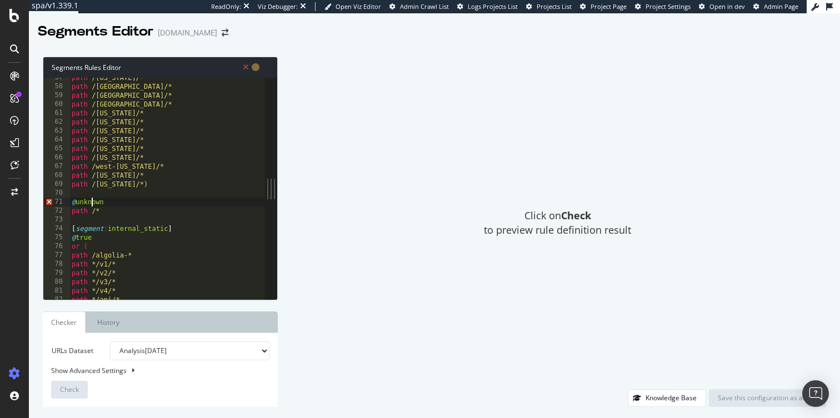
click at [93, 206] on div "path /pennsylvania/* path /rhode-island/* path /south-carolina/* path /south-da…" at bounding box center [166, 192] width 195 height 239
click at [142, 206] on div "path /pennsylvania/* path /rhode-island/* path /south-carolina/* path /south-da…" at bounding box center [166, 192] width 195 height 239
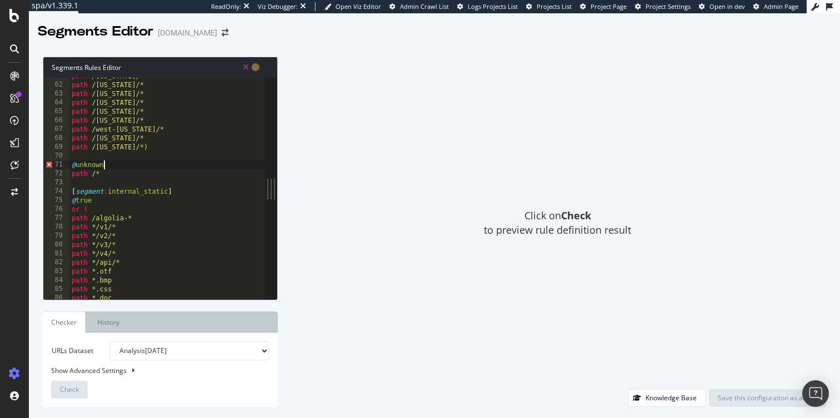
scroll to position [536, 0]
click at [123, 179] on div "path /tennessee/* path /texas/* path /utah/* path /vermont/* path /virginia/* p…" at bounding box center [166, 194] width 195 height 239
click at [108, 179] on div "path /tennessee/* path /texas/* path /utah/* path /vermont/* path /virginia/* p…" at bounding box center [166, 194] width 195 height 239
click at [91, 176] on div "path /tennessee/* path /texas/* path /utah/* path /vermont/* path /virginia/* p…" at bounding box center [166, 194] width 195 height 239
click at [88, 170] on div "path /tennessee/* path /texas/* path /utah/* path /vermont/* path /virginia/* p…" at bounding box center [166, 194] width 195 height 239
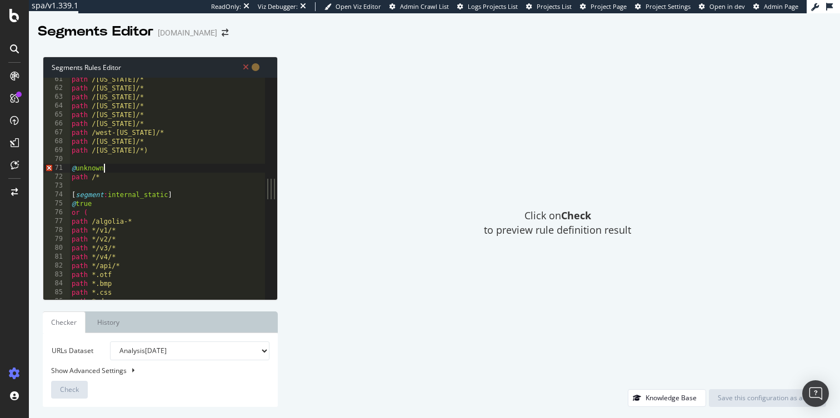
click at [117, 170] on div "path /tennessee/* path /texas/* path /utah/* path /vermont/* path /virginia/* p…" at bounding box center [166, 194] width 195 height 239
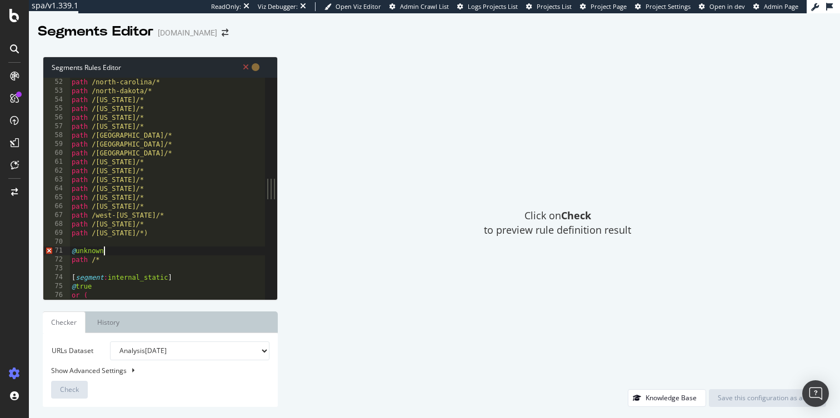
scroll to position [480, 0]
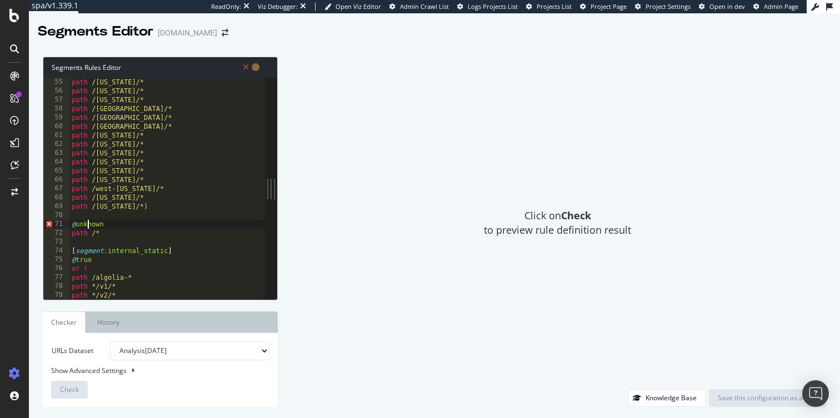
click at [89, 228] on div "path /ohio/* path /oklahoma/* path /oregon/* path /pennsylvania/* path /rhode-i…" at bounding box center [166, 188] width 195 height 239
drag, startPoint x: 106, startPoint y: 234, endPoint x: 68, endPoint y: 226, distance: 38.7
click at [68, 226] on div "@unknown 54 55 56 57 58 59 60 61 62 63 64 65 66 67 68 69 70 71 72 73 74 75 76 7…" at bounding box center [154, 189] width 222 height 222
type textarea "@unknown path /*"
type textarea "path /wyoming/*)"
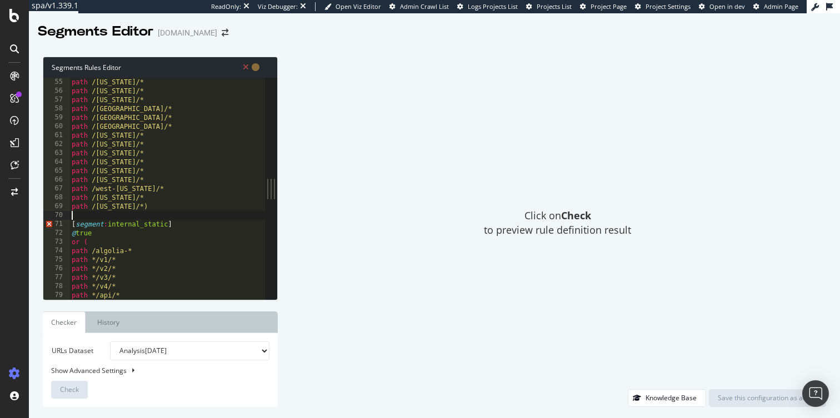
click at [79, 214] on div "path /ohio/* path /oklahoma/* path /oregon/* path /pennsylvania/* path /rhode-i…" at bounding box center [166, 188] width 195 height 239
click at [385, 234] on div "Click on Check to preview rule definition result" at bounding box center [557, 223] width 537 height 333
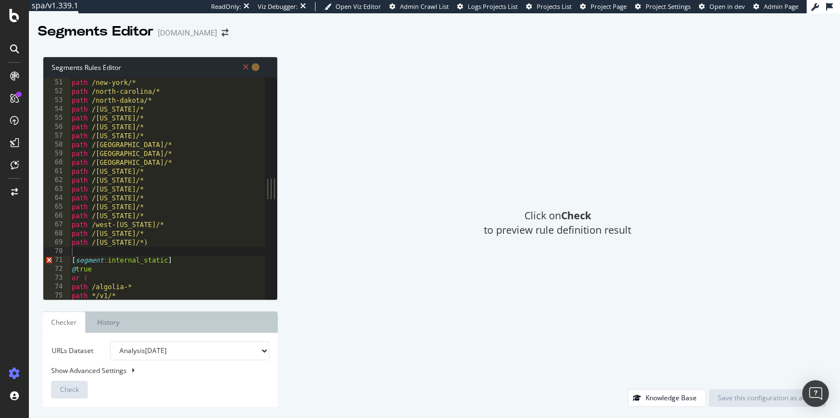
scroll to position [444, 0]
click at [49, 259] on span "Error, read annotations row 71" at bounding box center [48, 259] width 10 height 9
type textarea "path *.xwd )"
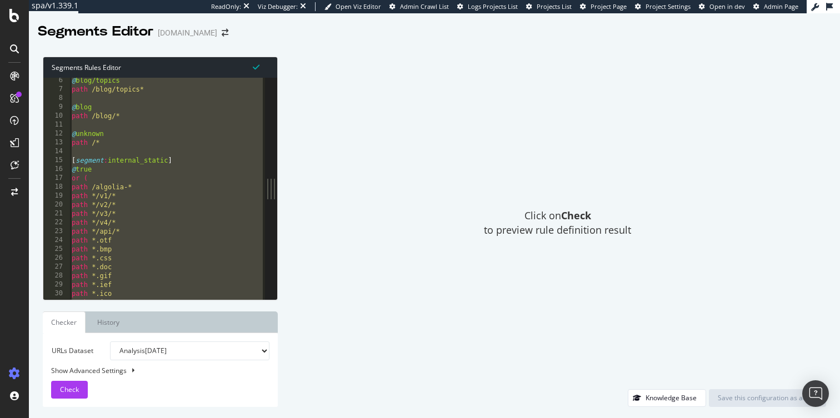
scroll to position [0, 0]
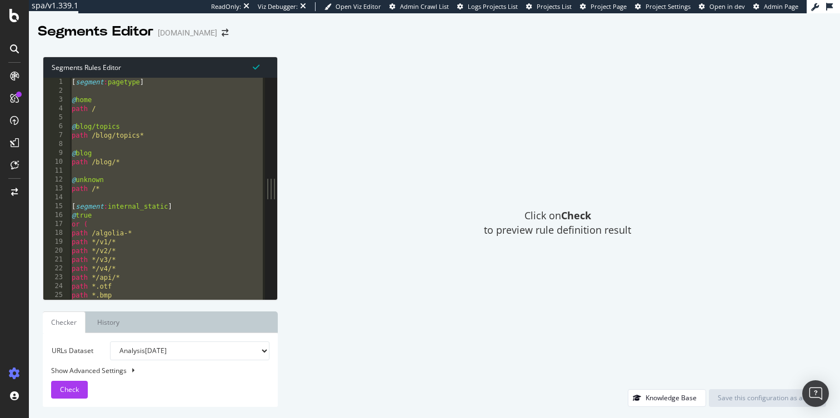
click at [177, 191] on div "[ segment : pagetype ] @ home path / @ blog/topics path /blog/topics* @ blog pa…" at bounding box center [166, 197] width 195 height 239
type textarea "path /*"
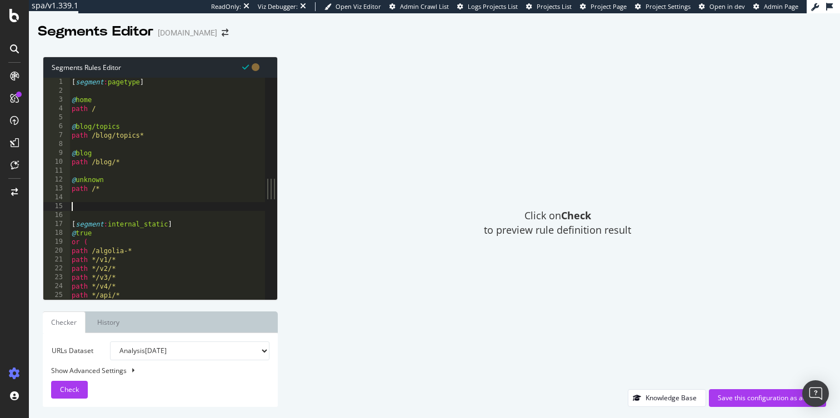
paste textarea ")"
type textarea ")"
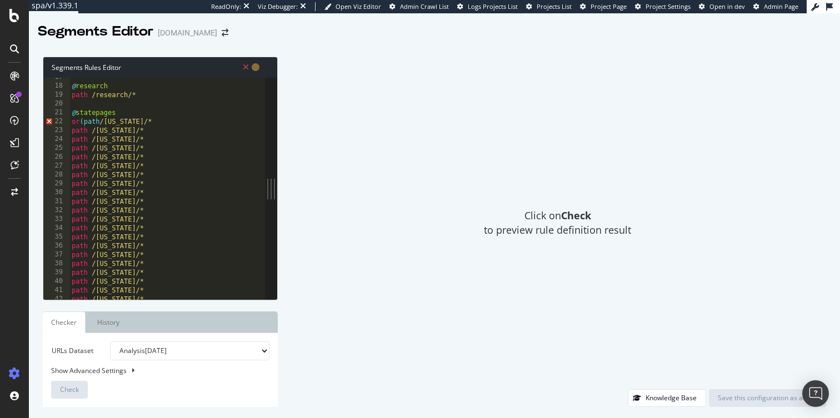
scroll to position [140, 0]
click at [88, 129] on div "path /apartments/* @ research path /research/* @ statepages or (path /alabama/*…" at bounding box center [166, 190] width 195 height 239
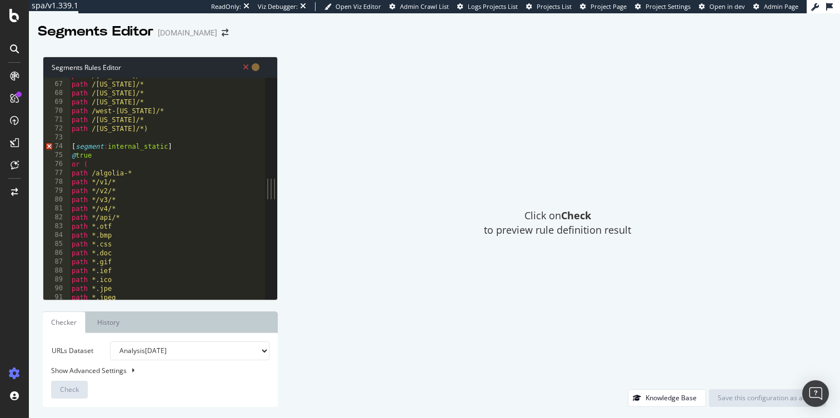
scroll to position [567, 0]
click at [133, 144] on div "path /tennessee/* path /texas/* path /utah/* path /vermont/* path /virginia/* p…" at bounding box center [166, 189] width 195 height 239
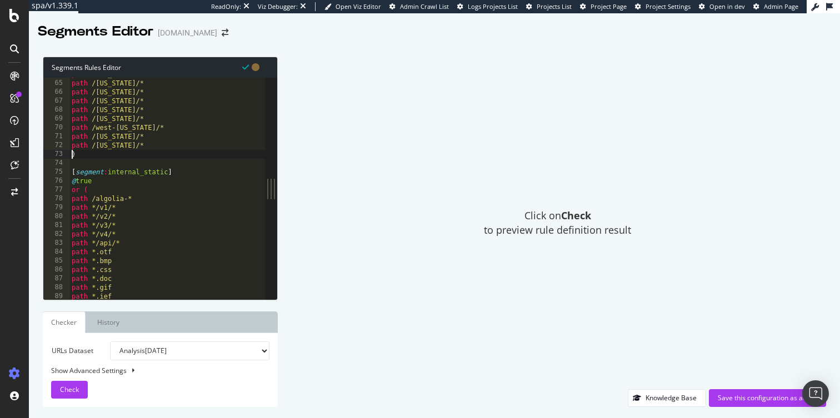
type textarea ")"
click at [335, 190] on div "Click on Check to preview rule definition result" at bounding box center [557, 223] width 537 height 333
click at [72, 389] on span "Check" at bounding box center [69, 389] width 19 height 9
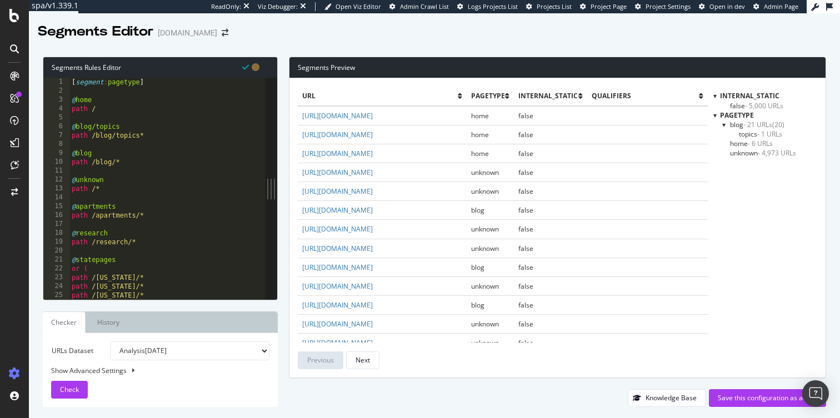
click at [758, 156] on span "unknown - 4,973 URLs" at bounding box center [763, 152] width 66 height 9
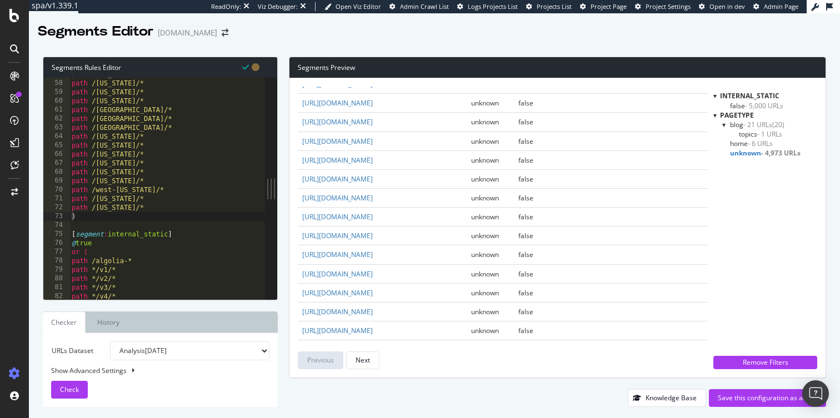
scroll to position [508, 0]
click at [155, 217] on div "path /oklahoma/* path /oregon/* path /pennsylvania/* path /rhode-island/* path …" at bounding box center [166, 196] width 195 height 239
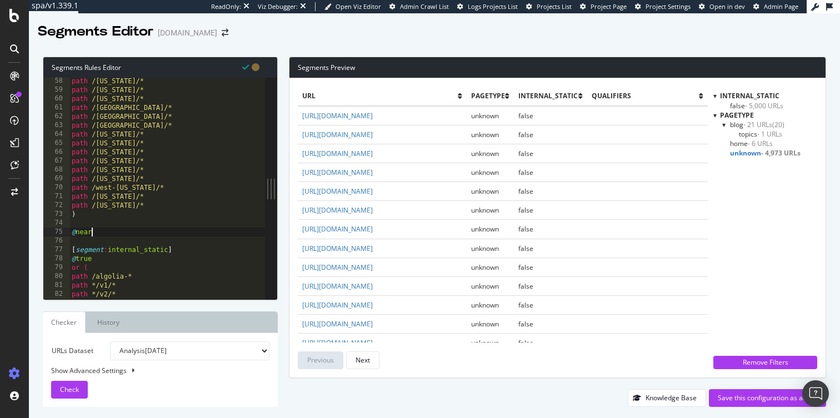
scroll to position [0, 2]
type textarea "@nearme"
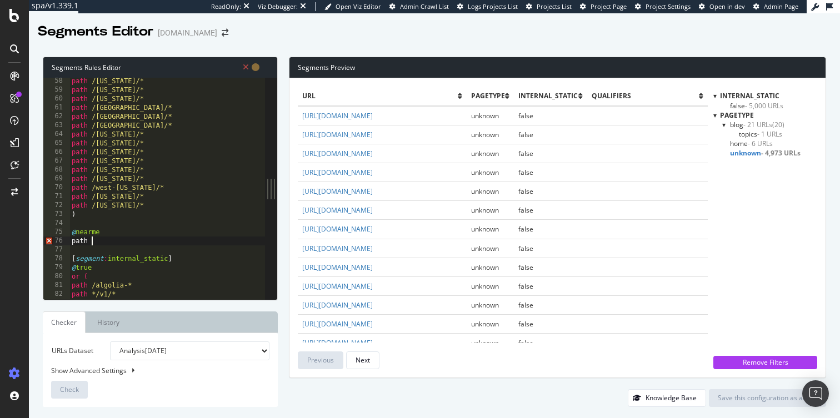
scroll to position [0, 1]
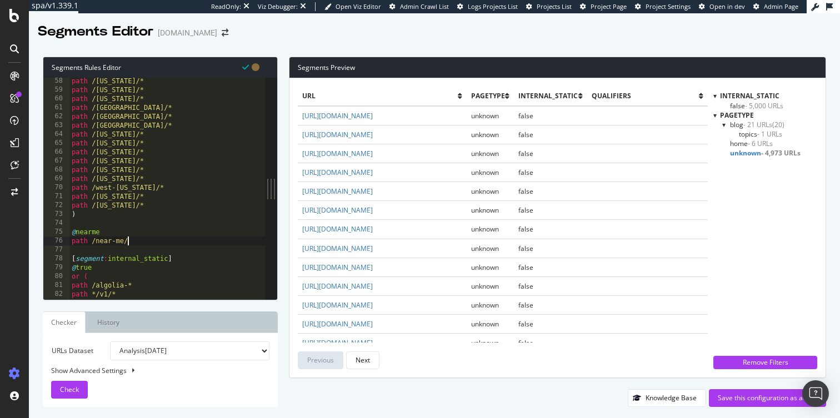
type textarea "path /near-me/*"
click at [106, 232] on div "path /oklahoma/* path /oregon/* path /pennsylvania/* path /rhode-island/* path …" at bounding box center [166, 196] width 195 height 239
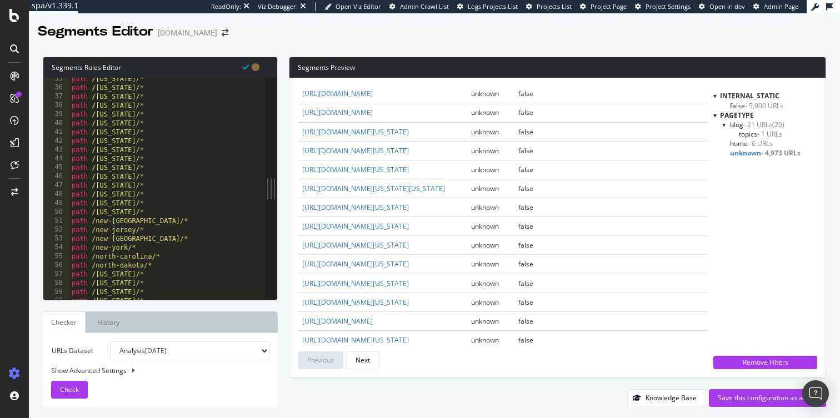
scroll to position [338, 0]
click at [148, 244] on div "path /kentucky/* path /louisiana/* path /maine/* path /maryland/* path /massach…" at bounding box center [166, 197] width 195 height 239
click at [497, 155] on span "unknown" at bounding box center [485, 150] width 28 height 9
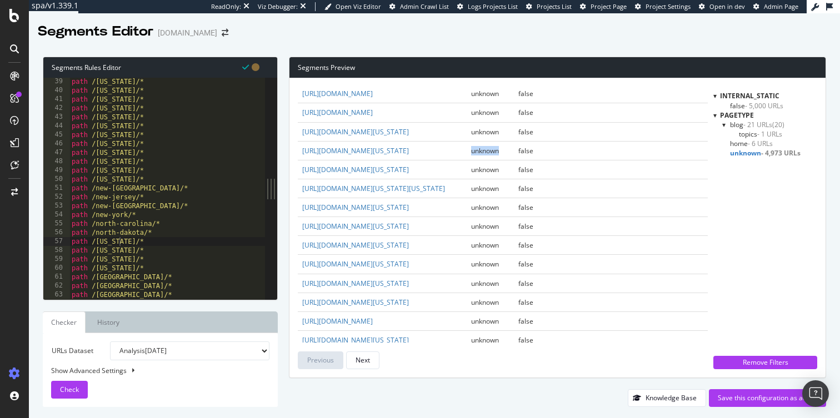
click at [497, 155] on span "unknown" at bounding box center [485, 150] width 28 height 9
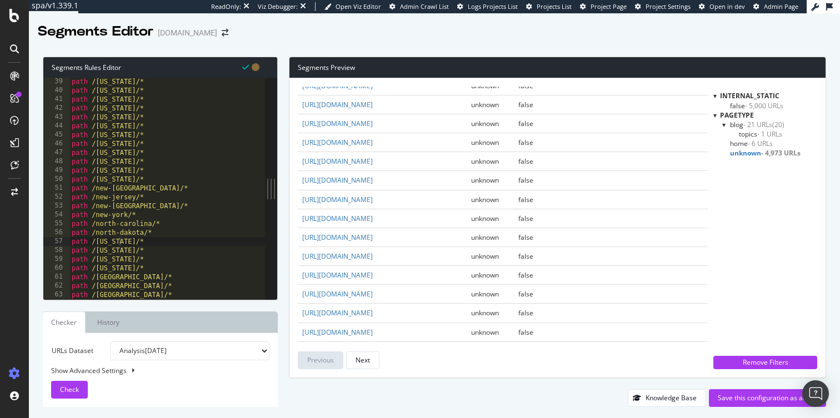
scroll to position [246, 0]
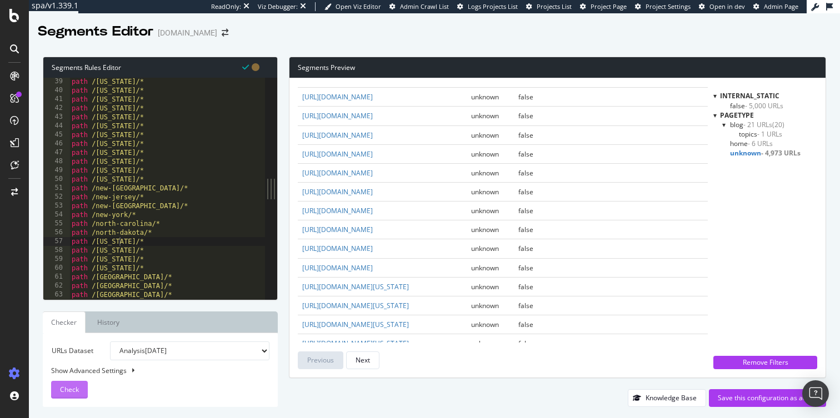
click at [69, 388] on span "Check" at bounding box center [69, 389] width 19 height 9
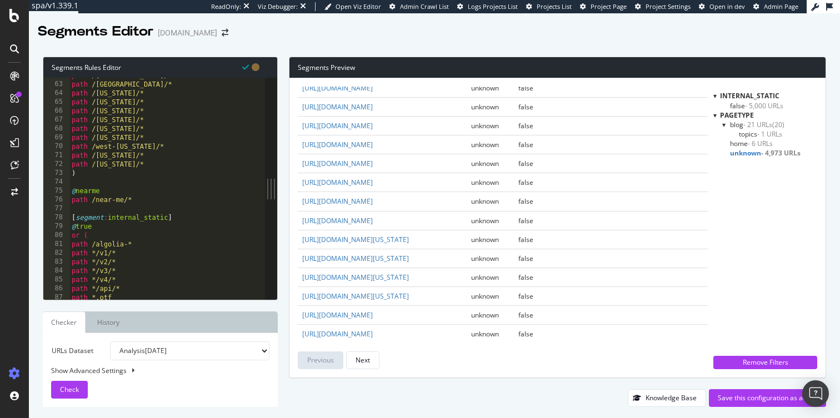
scroll to position [300, 0]
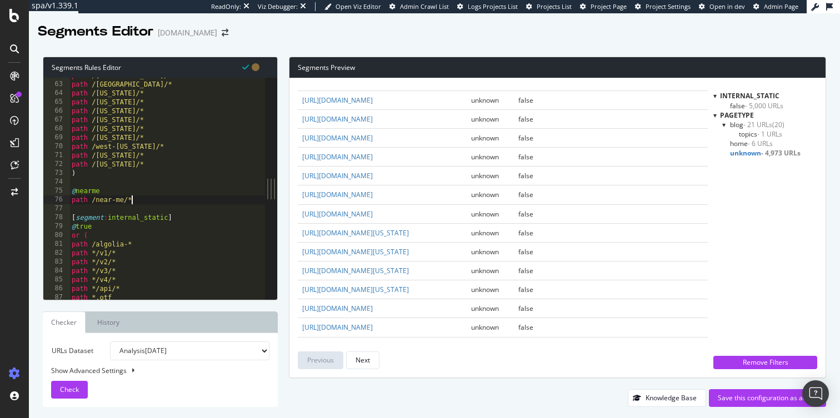
click at [145, 200] on div "path /south-carolina/* path /south-dakota/* path /tennessee/* path /texas/* pat…" at bounding box center [166, 190] width 195 height 239
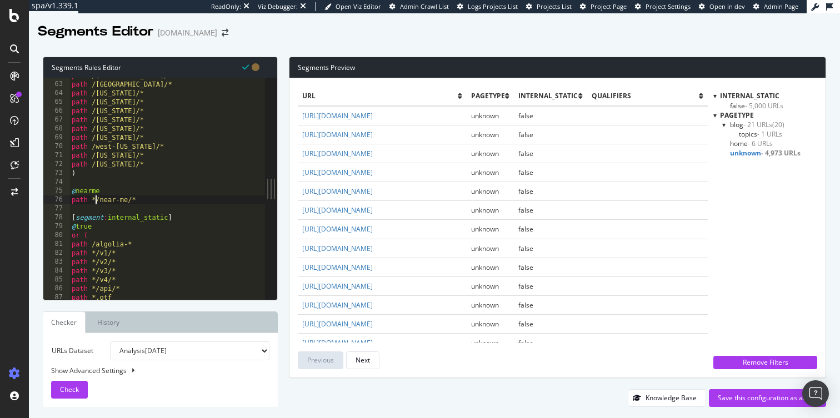
scroll to position [0, 2]
click at [73, 385] on span "Check" at bounding box center [69, 389] width 19 height 9
click at [137, 203] on div "path /south-carolina/* path /south-dakota/* path /tennessee/* path /texas/* pat…" at bounding box center [166, 190] width 195 height 239
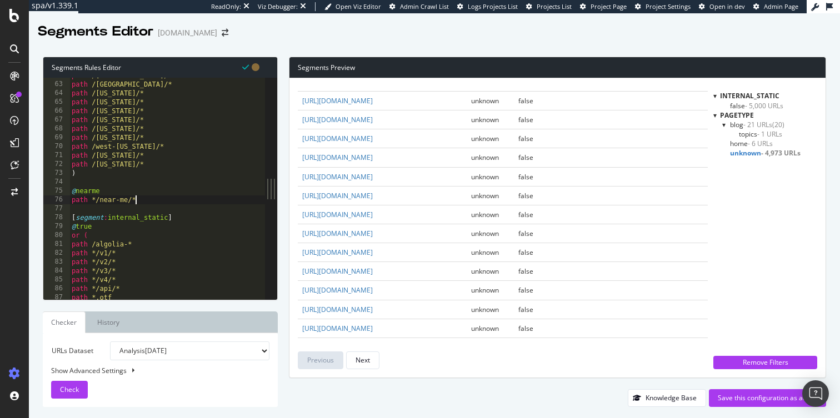
scroll to position [87, 0]
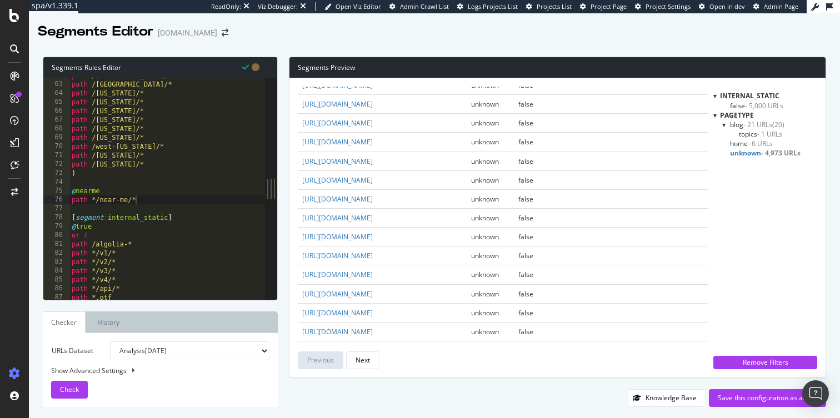
click at [738, 178] on div "internal_static false - 5,000 URLs pagetype blog - 21 URLs (20) topics - 1 URLs…" at bounding box center [765, 220] width 104 height 259
click at [772, 365] on div "Remove Filters" at bounding box center [765, 362] width 91 height 9
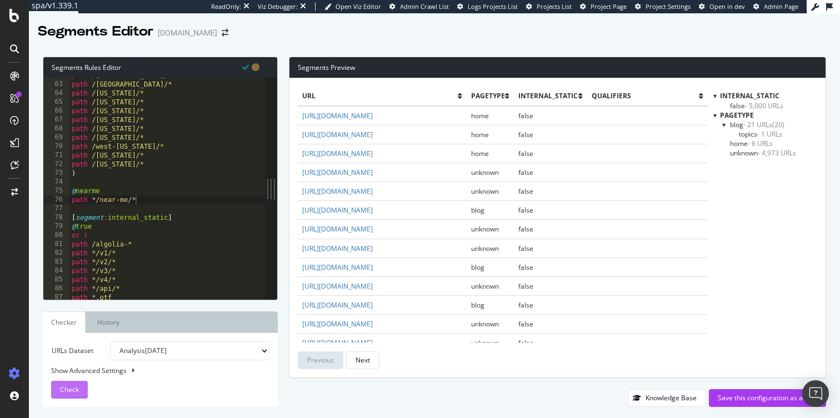
click at [66, 392] on span "Check" at bounding box center [69, 389] width 19 height 9
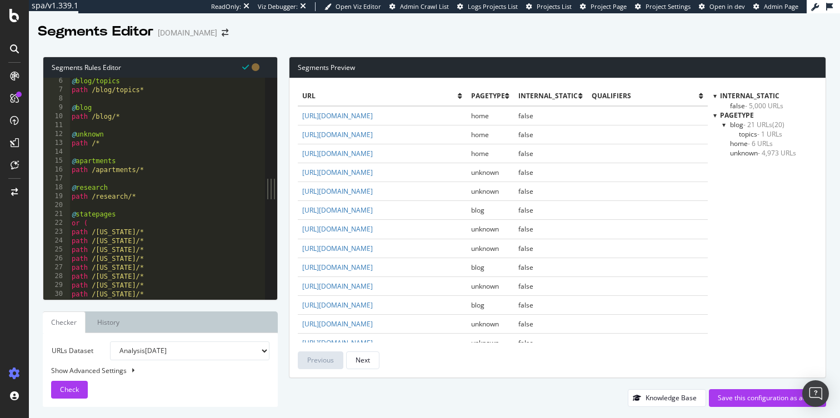
scroll to position [23, 0]
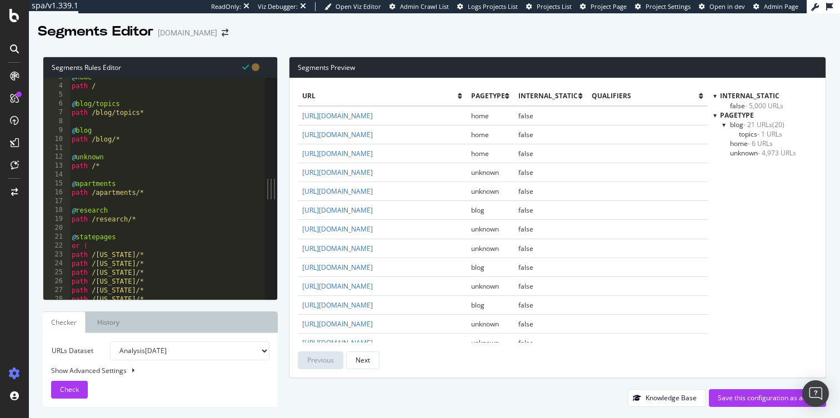
click at [140, 194] on div "@ home path / @ blog/topics path /blog/topics* @ blog path /blog/* @ unknown pa…" at bounding box center [166, 192] width 195 height 239
type textarea "path *.xwd )"
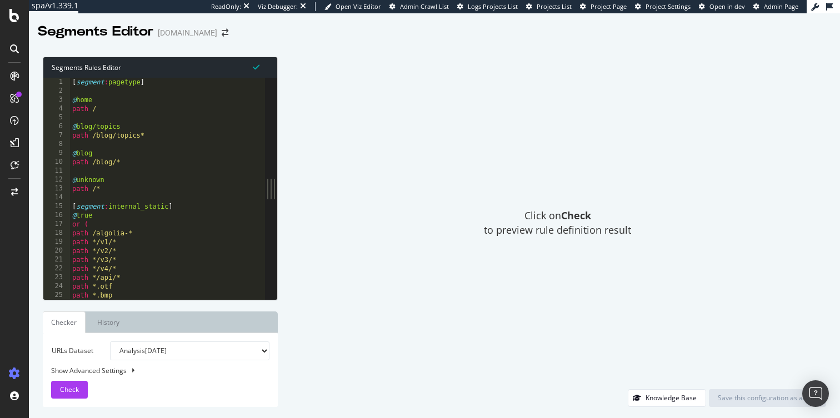
click at [219, 170] on div "[ segment : pagetype ] @ home path / @ blog/topics path /blog/topics* @ blog pa…" at bounding box center [167, 197] width 195 height 239
click at [222, 199] on div "[ segment : pagetype ] @ home path / @ blog/topics path /blog/topics* @ blog pa…" at bounding box center [167, 197] width 195 height 239
click at [92, 90] on div "[ segment : pagetype ] @ home path / @ blog/topics path /blog/topics* @ blog pa…" at bounding box center [167, 197] width 195 height 239
type textarea "path *.xwd )"
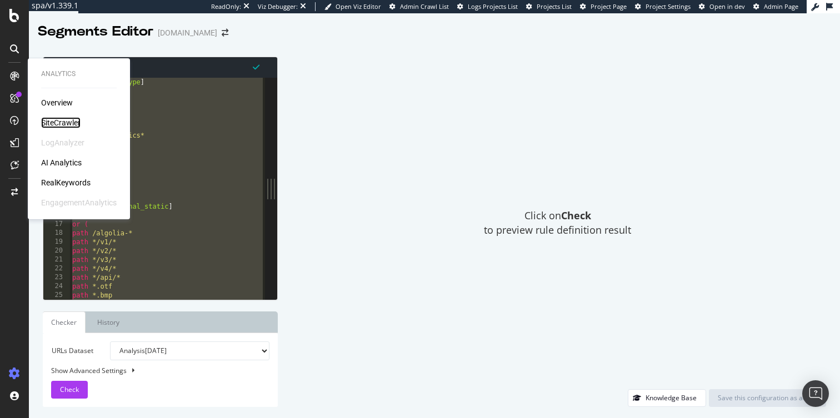
click at [62, 120] on div "SiteCrawler" at bounding box center [60, 122] width 39 height 11
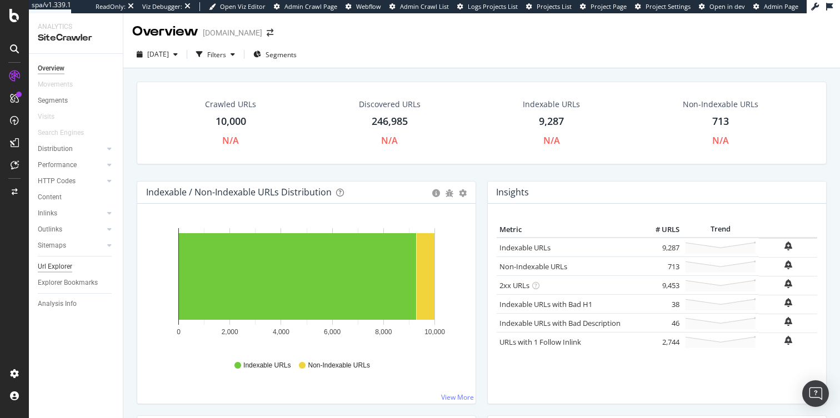
click at [64, 267] on div "Url Explorer" at bounding box center [55, 267] width 34 height 12
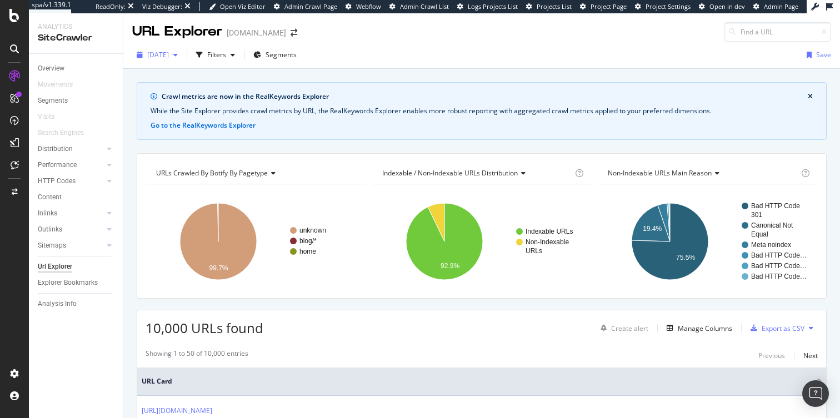
click at [169, 55] on span "2025 Oct. 10th" at bounding box center [158, 54] width 22 height 9
click at [420, 39] on div "URL Explorer rent.com" at bounding box center [481, 27] width 716 height 28
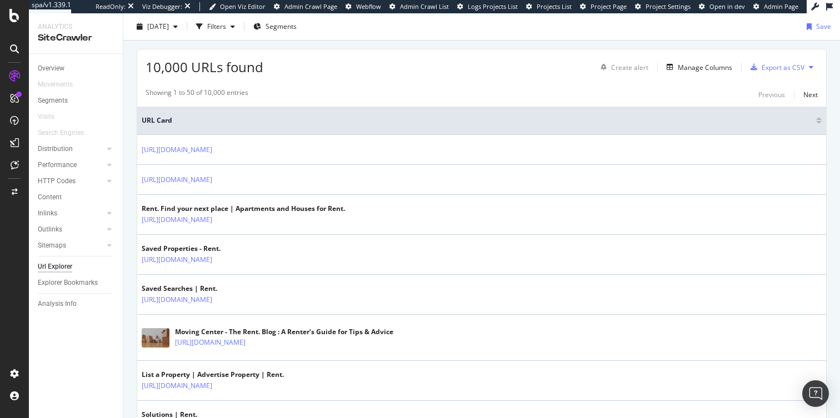
scroll to position [304, 0]
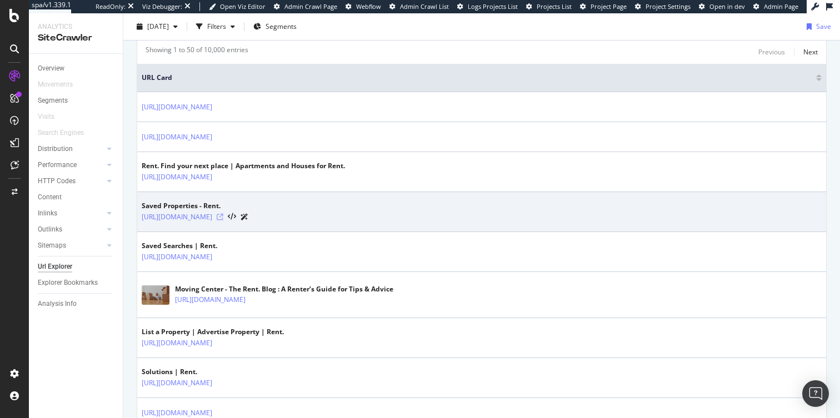
click at [223, 217] on icon at bounding box center [220, 217] width 7 height 7
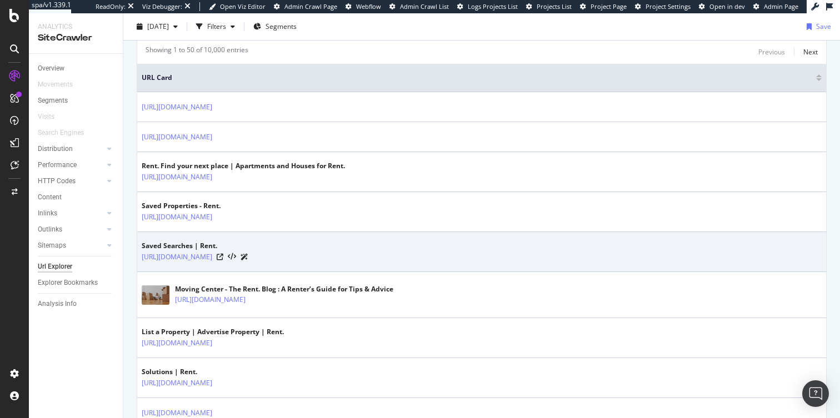
scroll to position [348, 0]
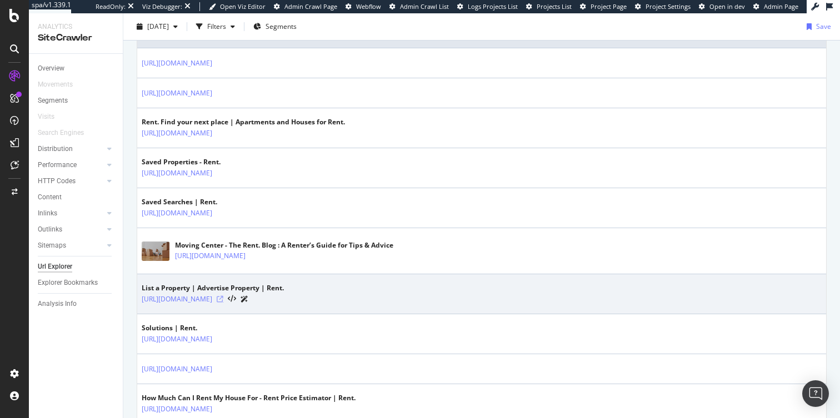
click at [223, 301] on icon at bounding box center [220, 299] width 7 height 7
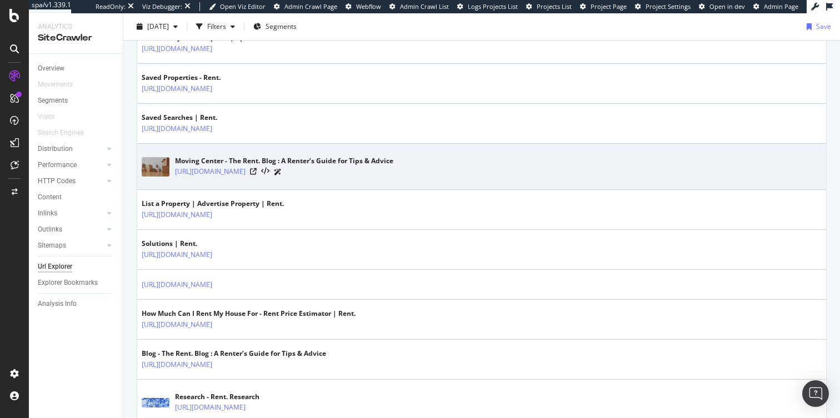
scroll to position [468, 0]
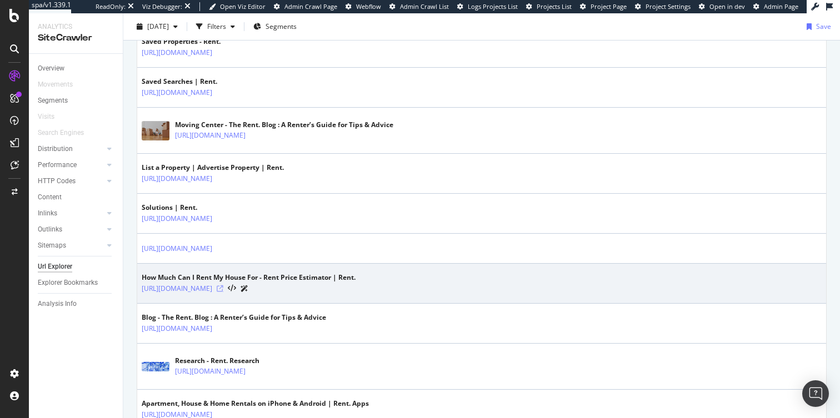
click at [223, 289] on icon at bounding box center [220, 288] width 7 height 7
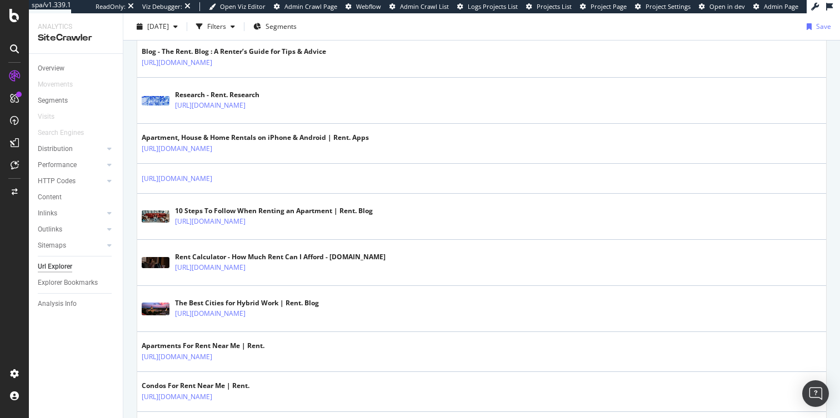
scroll to position [727, 0]
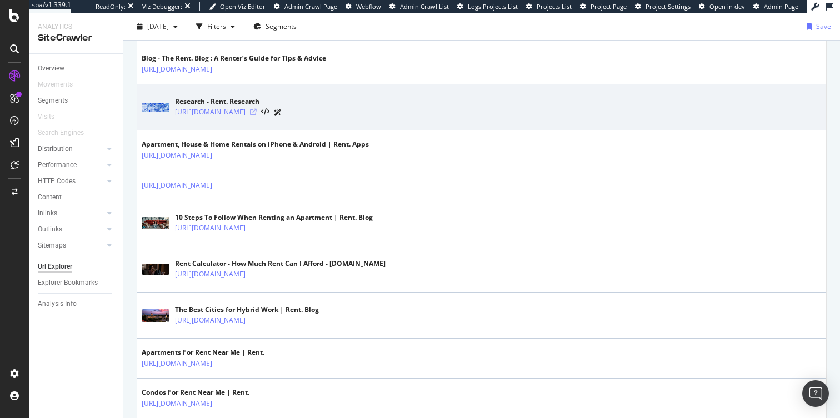
click at [257, 113] on icon at bounding box center [253, 112] width 7 height 7
